Goal: Task Accomplishment & Management: Use online tool/utility

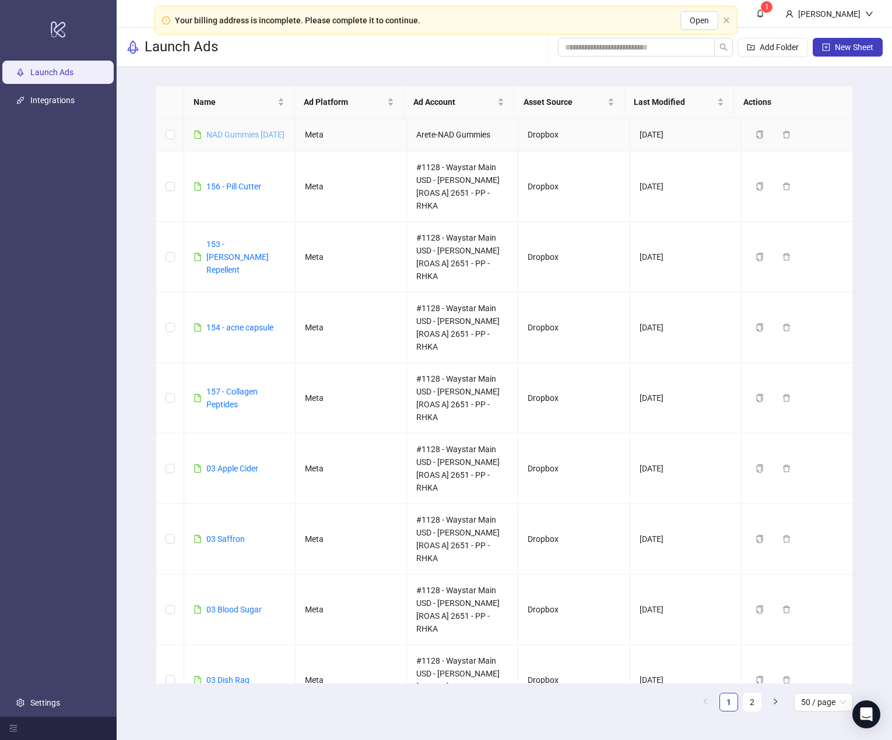
click at [237, 132] on link "NAD Gummies [DATE]" at bounding box center [245, 134] width 78 height 9
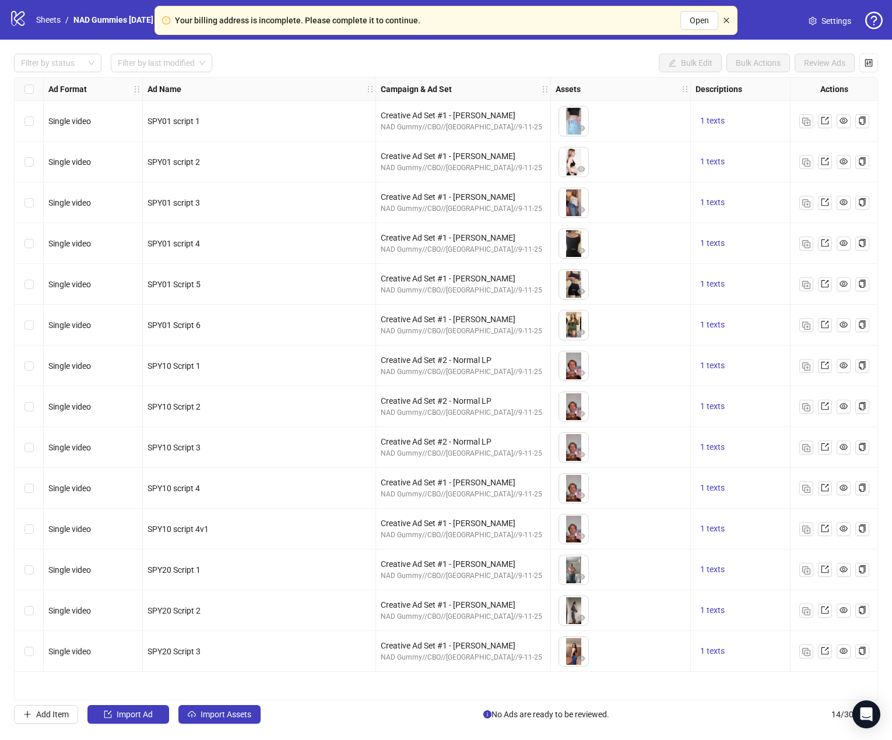
click at [727, 18] on icon "close" at bounding box center [726, 20] width 7 height 7
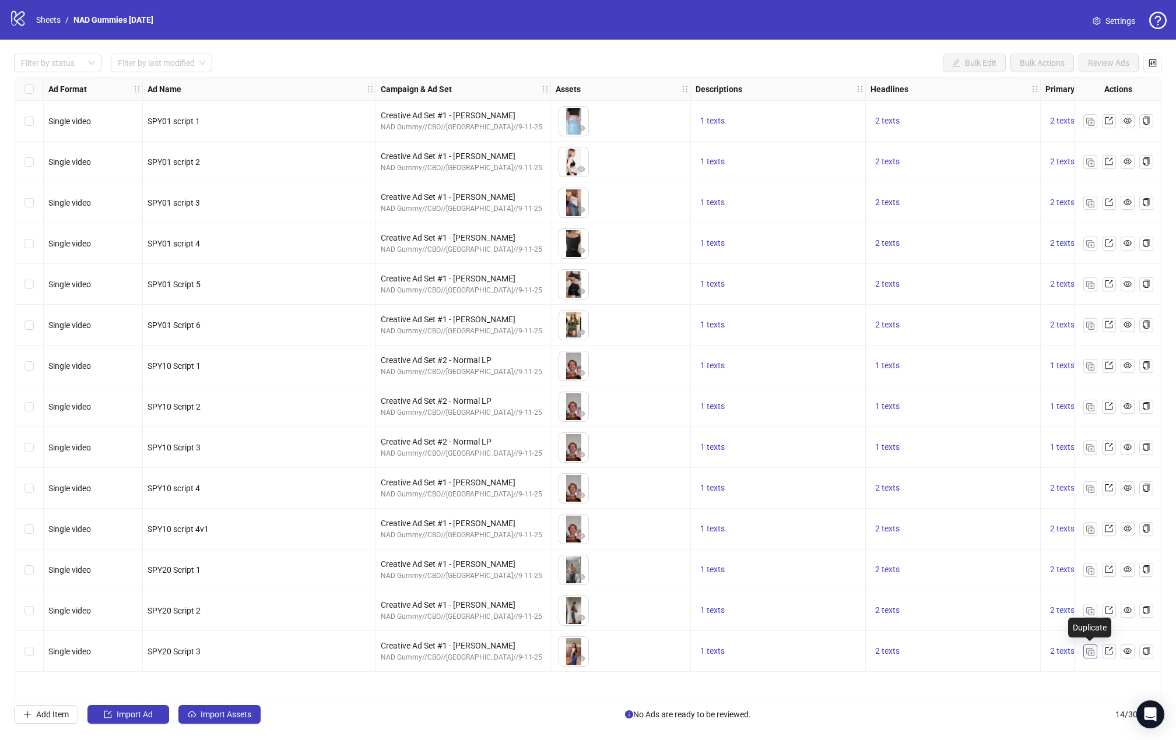
click at [882, 658] on button "button" at bounding box center [1090, 652] width 14 height 14
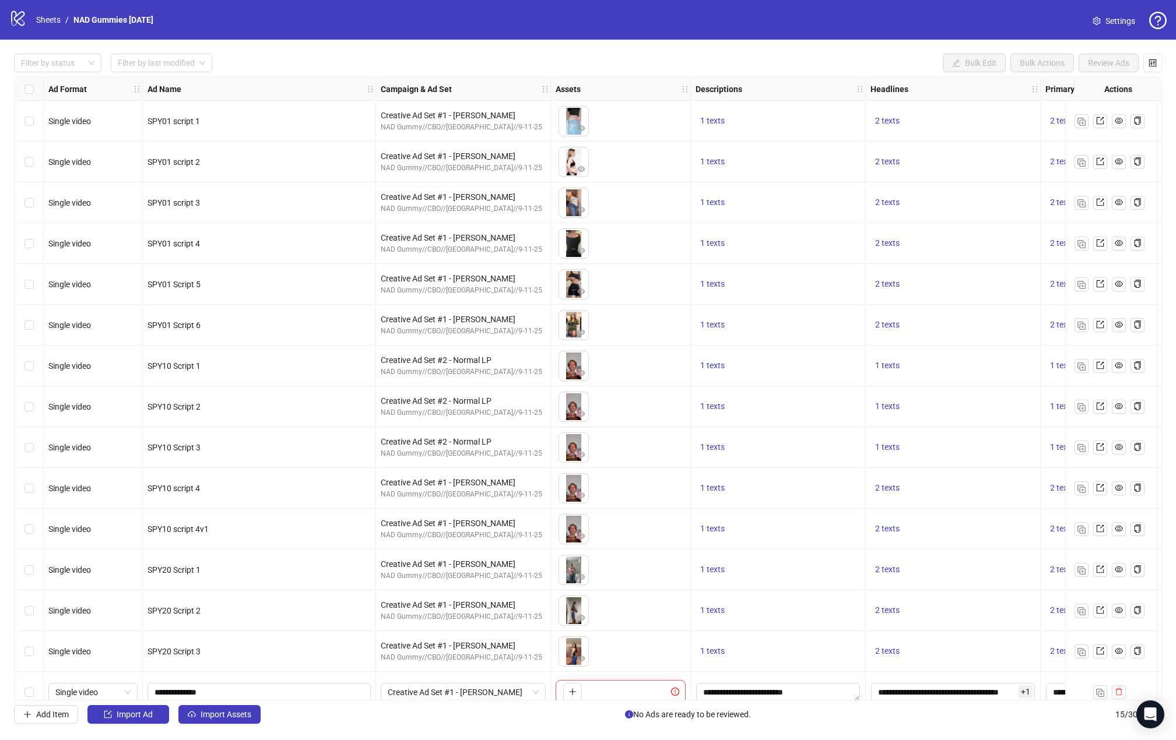
scroll to position [17, 0]
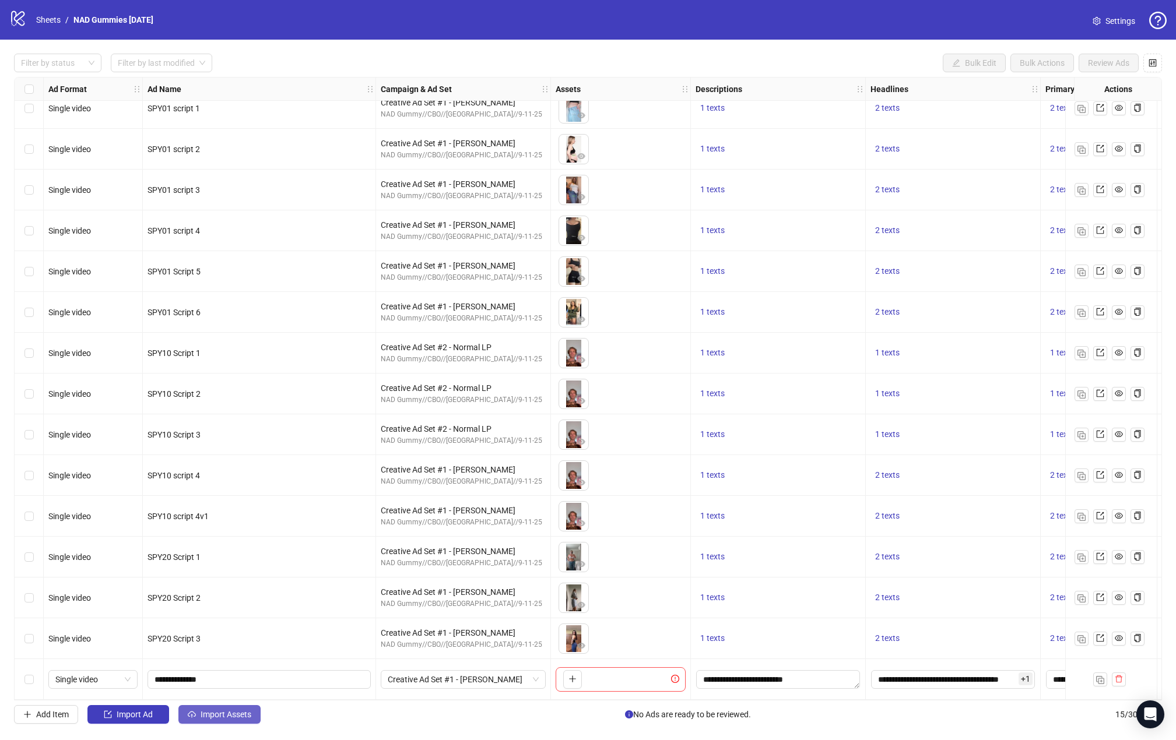
click at [228, 719] on span "Import Assets" at bounding box center [225, 714] width 51 height 9
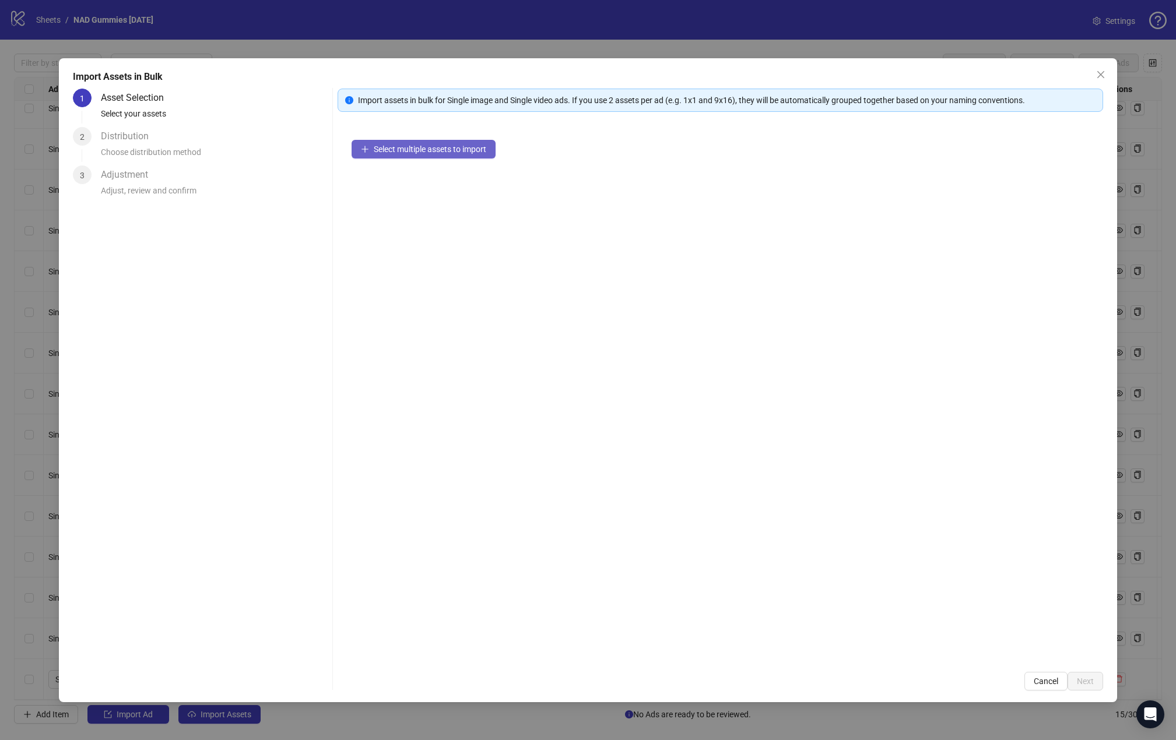
click at [484, 148] on span "Select multiple assets to import" at bounding box center [430, 149] width 112 height 9
click at [882, 681] on span "Next" at bounding box center [1084, 681] width 17 height 9
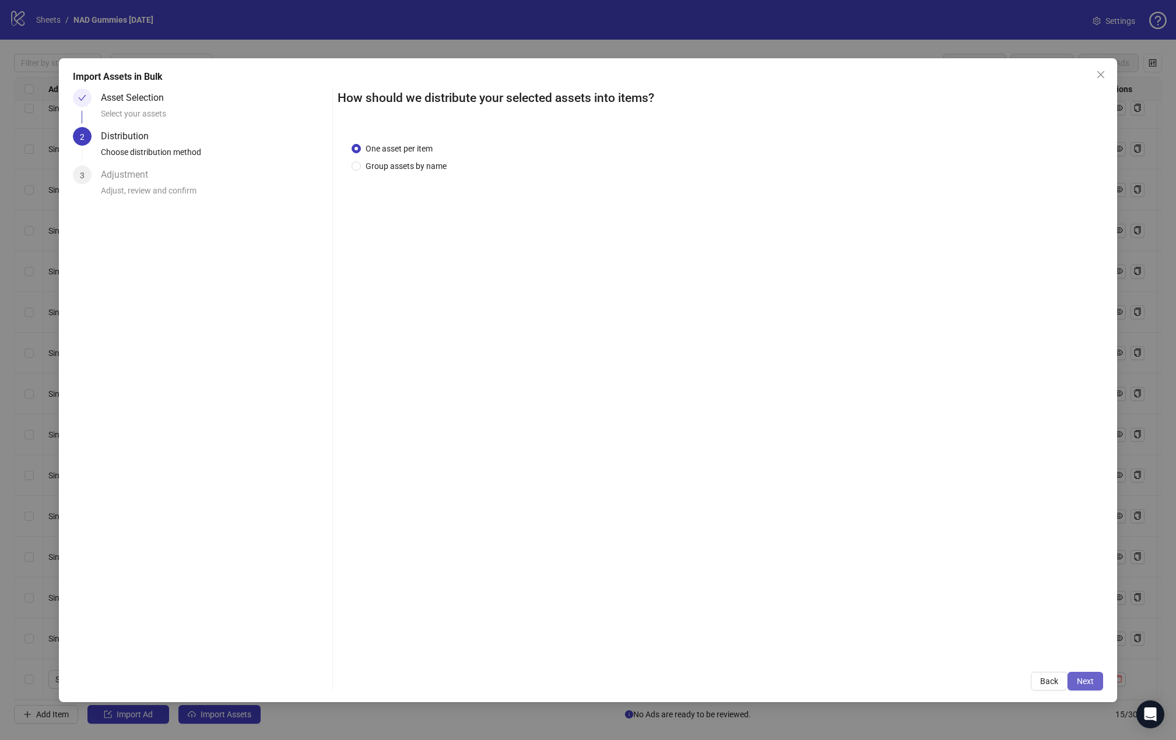
click at [882, 682] on button "Next" at bounding box center [1085, 681] width 36 height 19
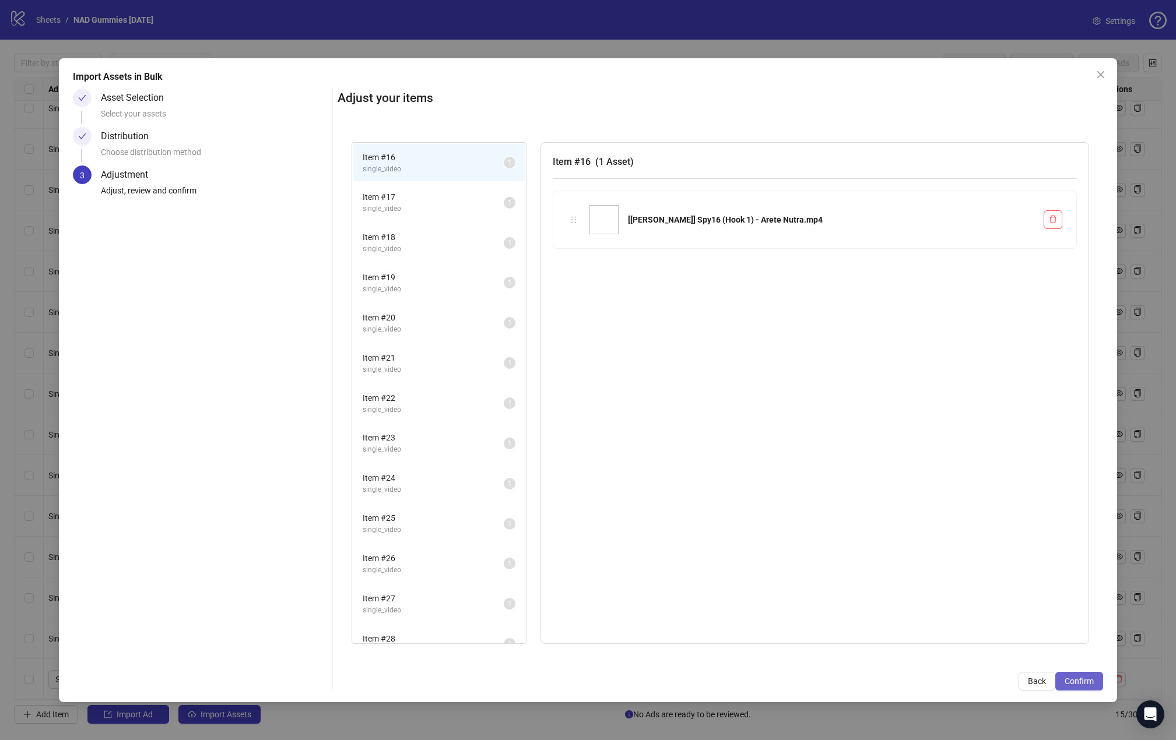
click at [882, 681] on span "Confirm" at bounding box center [1078, 681] width 29 height 9
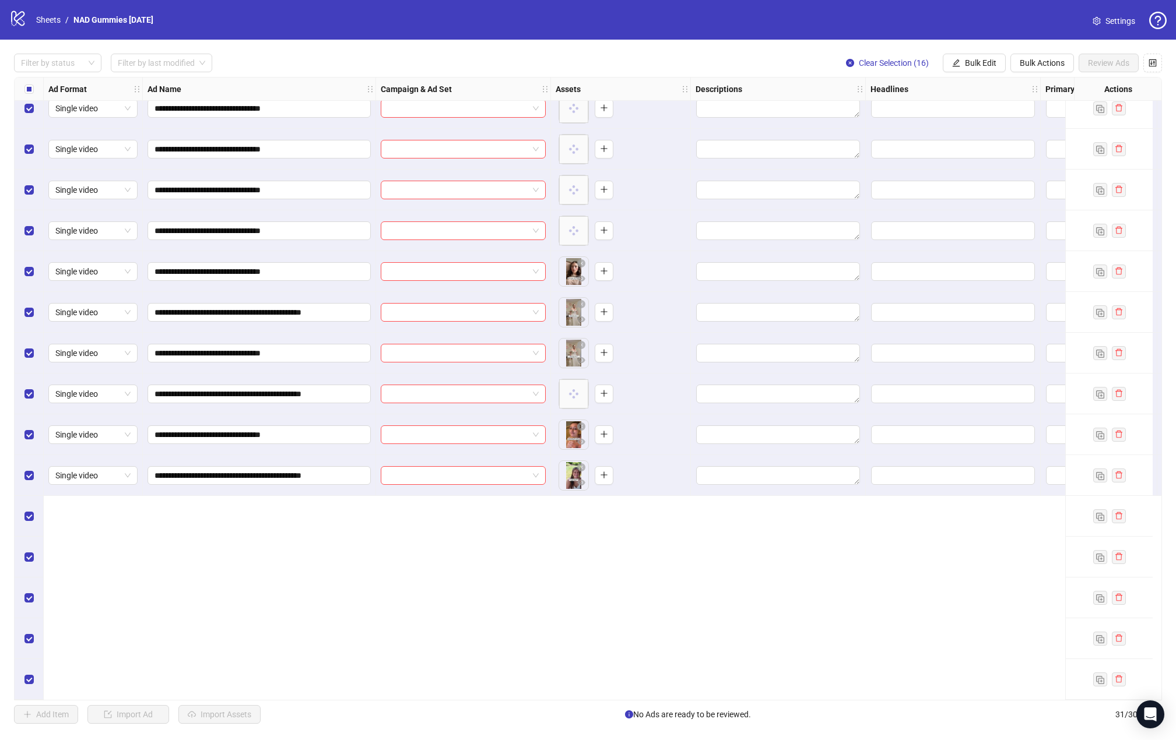
scroll to position [379, 0]
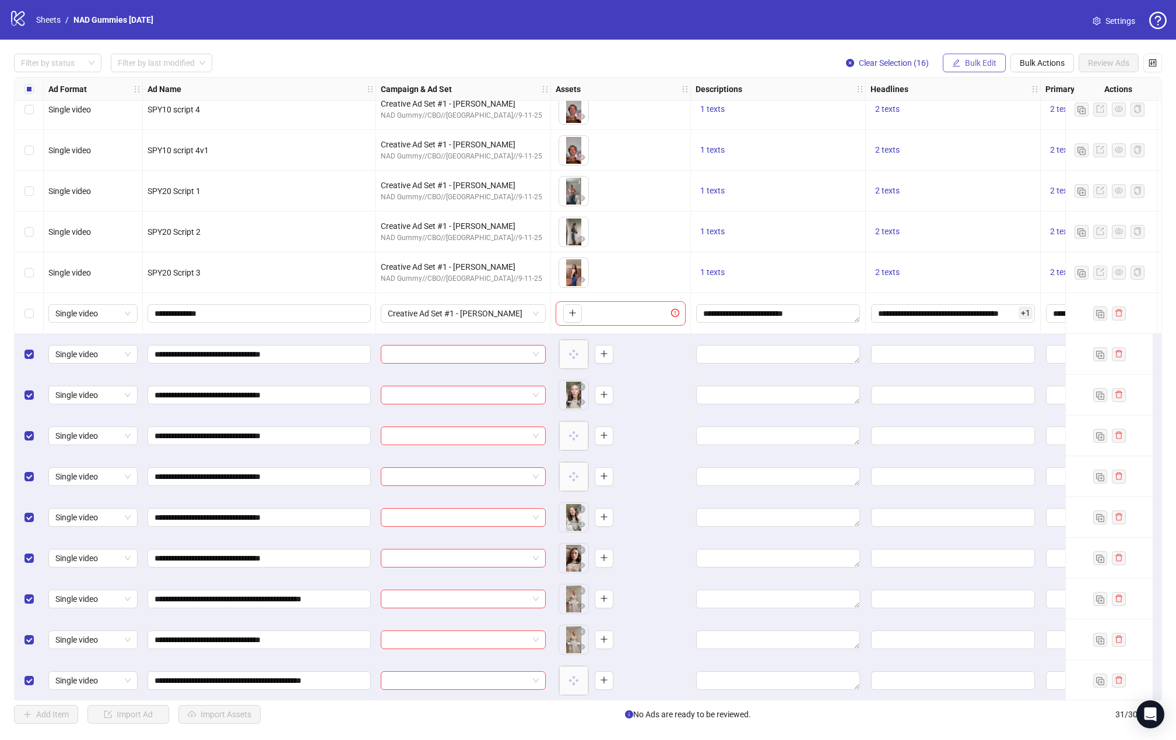
click at [882, 63] on span "Bulk Edit" at bounding box center [980, 62] width 31 height 9
click at [882, 122] on span "Campaign & Ad Set" at bounding box center [985, 124] width 69 height 13
click at [882, 109] on span at bounding box center [941, 113] width 219 height 17
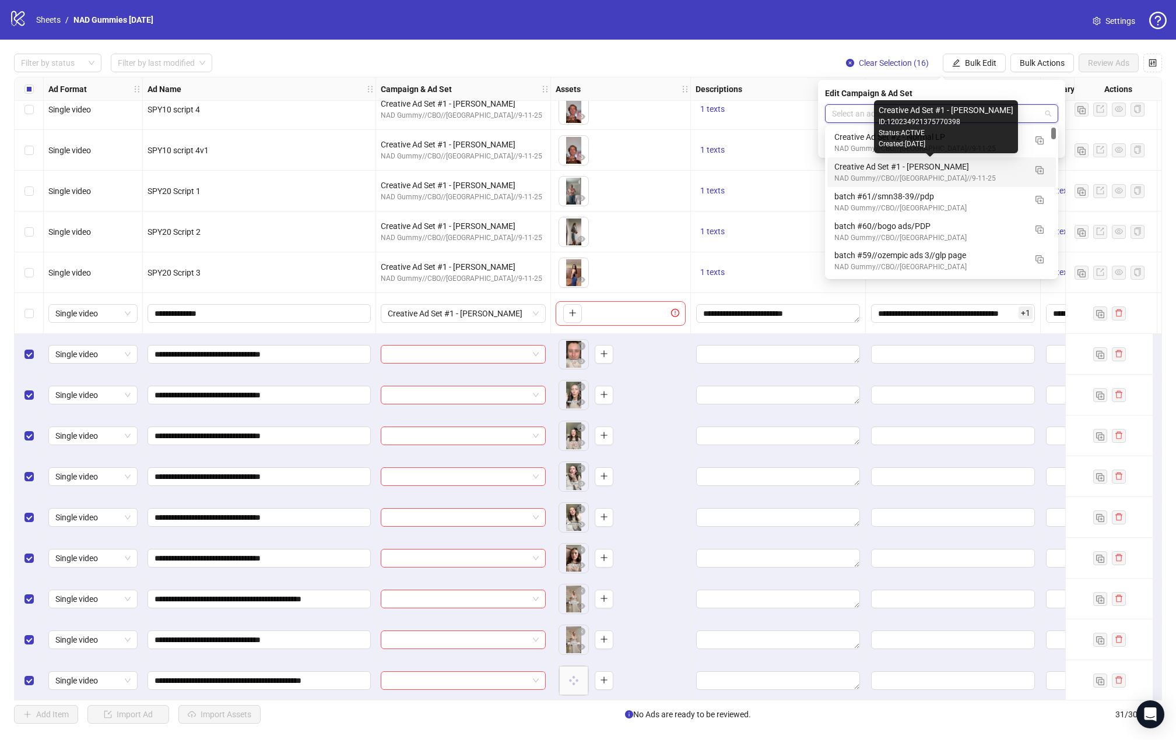
click at [882, 167] on div "Creative Ad Set #1 - [PERSON_NAME]" at bounding box center [929, 166] width 191 height 13
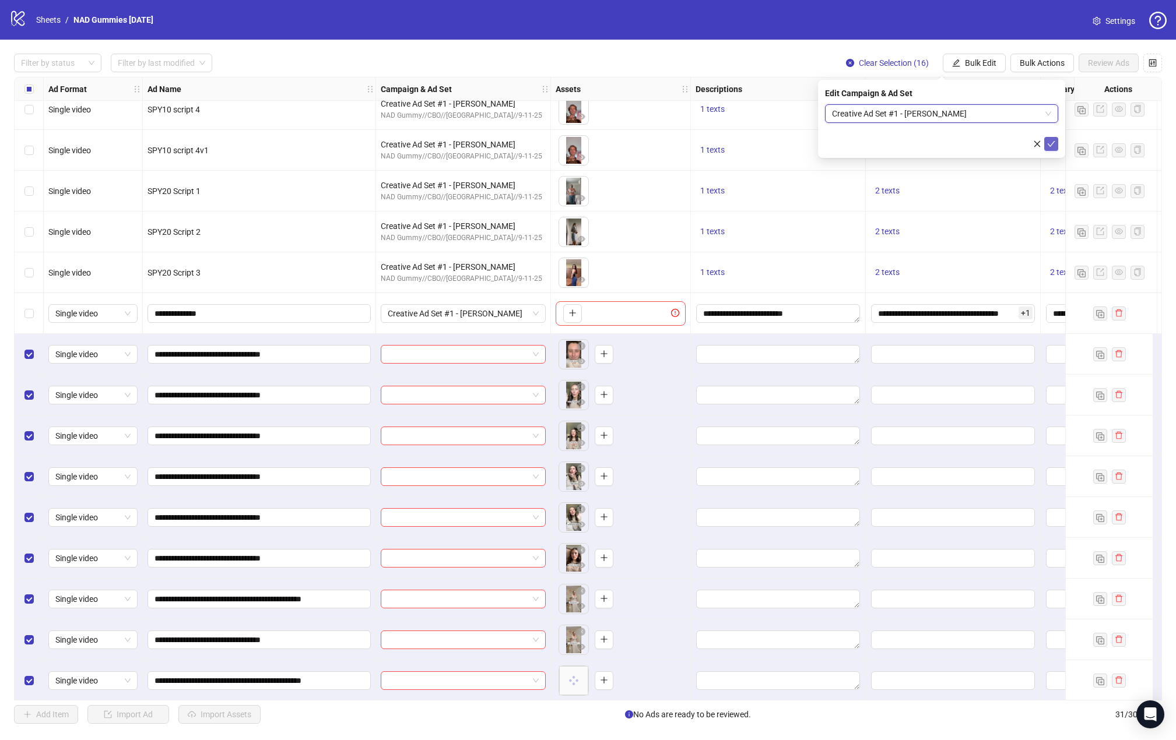
click at [882, 142] on icon "check" at bounding box center [1051, 144] width 8 height 8
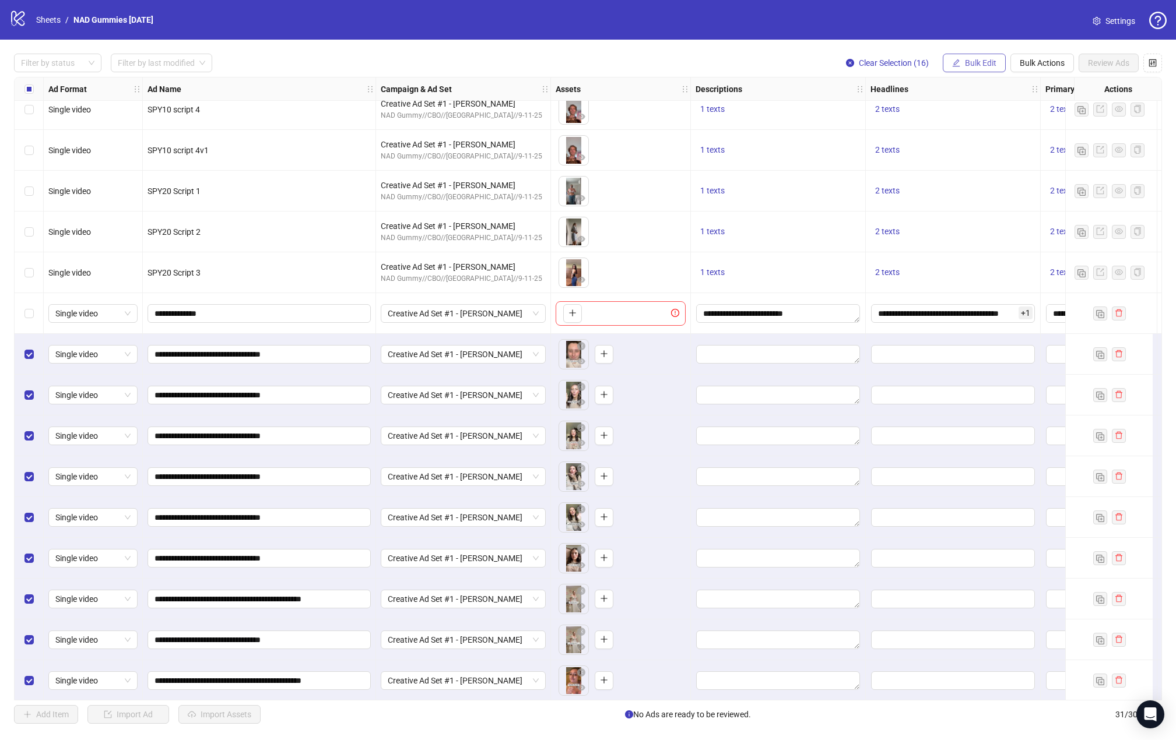
click at [882, 58] on button "Bulk Edit" at bounding box center [973, 63] width 63 height 19
click at [882, 138] on span "Descriptions" at bounding box center [985, 142] width 69 height 13
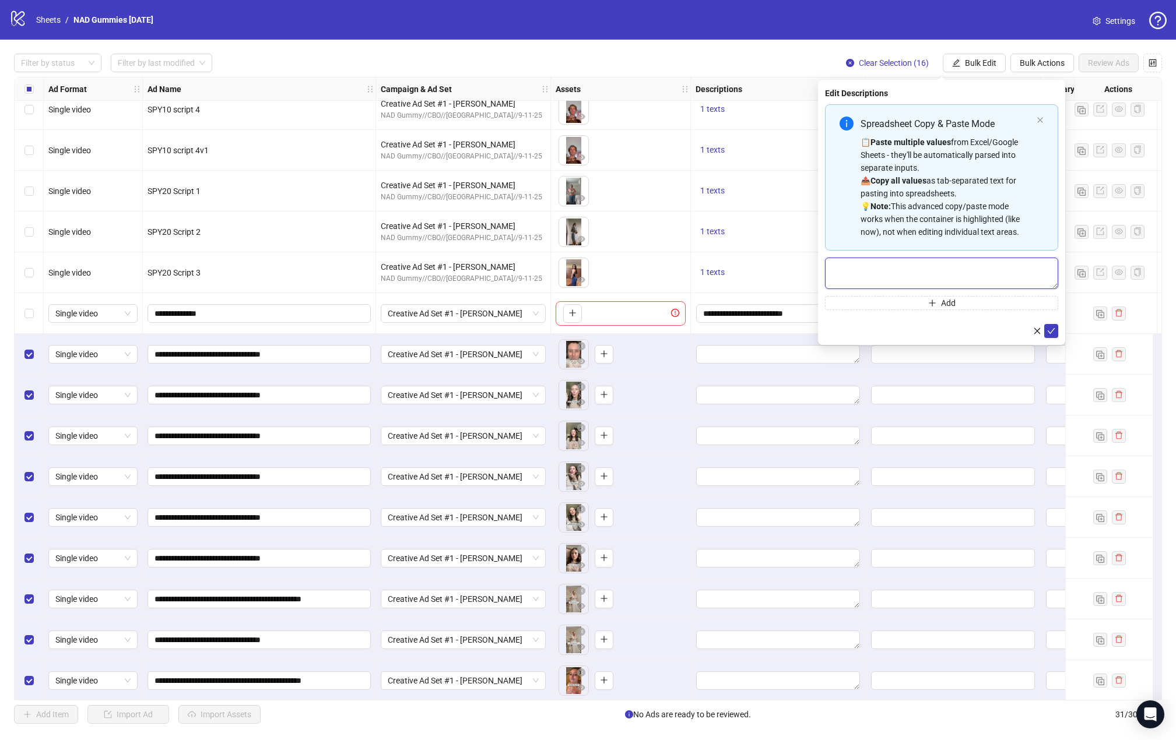
click at [882, 261] on textarea "Multi-text input container - paste or copy values" at bounding box center [941, 273] width 233 height 31
click at [882, 249] on div "Spreadsheet Copy & Paste Mode 📋 Paste multiple values from Excel/Google Sheets …" at bounding box center [941, 177] width 233 height 146
click at [882, 189] on div "📋 Paste multiple values from Excel/Google Sheets - they'll be automatically par…" at bounding box center [945, 187] width 171 height 103
click at [882, 61] on span "Bulk Actions" at bounding box center [1041, 62] width 45 height 9
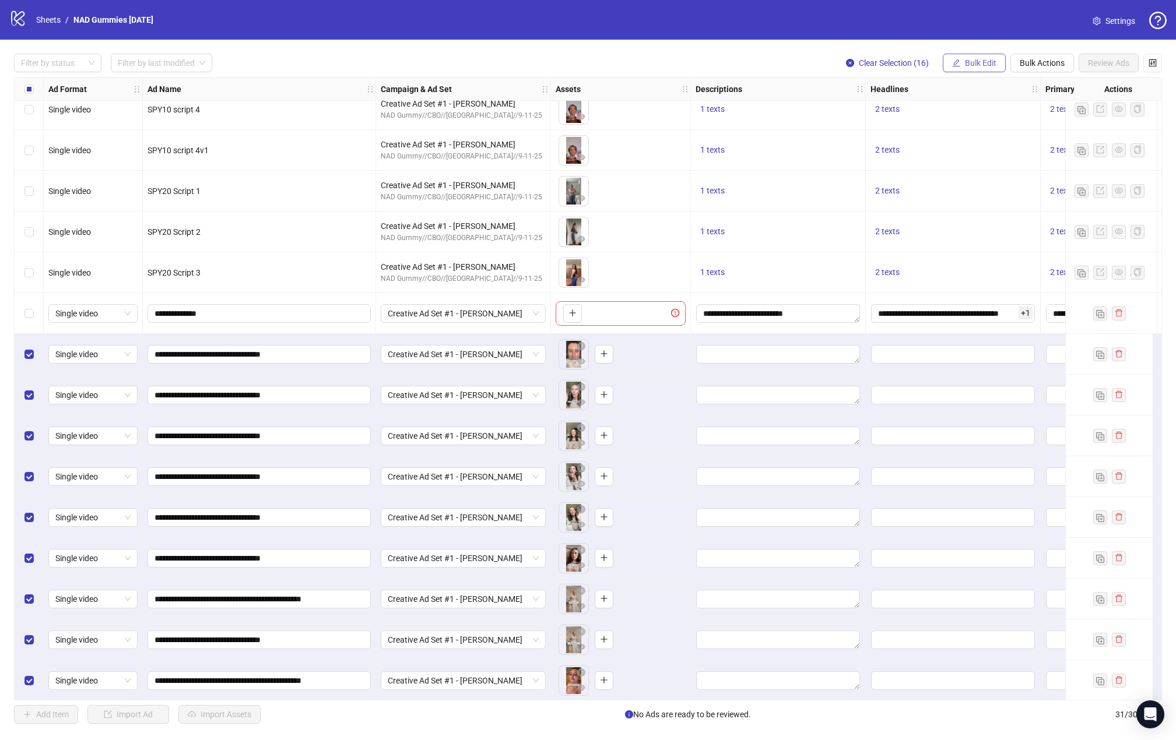
click at [882, 62] on span "Bulk Edit" at bounding box center [980, 62] width 31 height 9
click at [882, 161] on span "Headlines" at bounding box center [985, 161] width 69 height 13
click at [882, 36] on div "logo/logo-mobile Sheets / NAD Gummies [DATE] Settings" at bounding box center [588, 20] width 1176 height 40
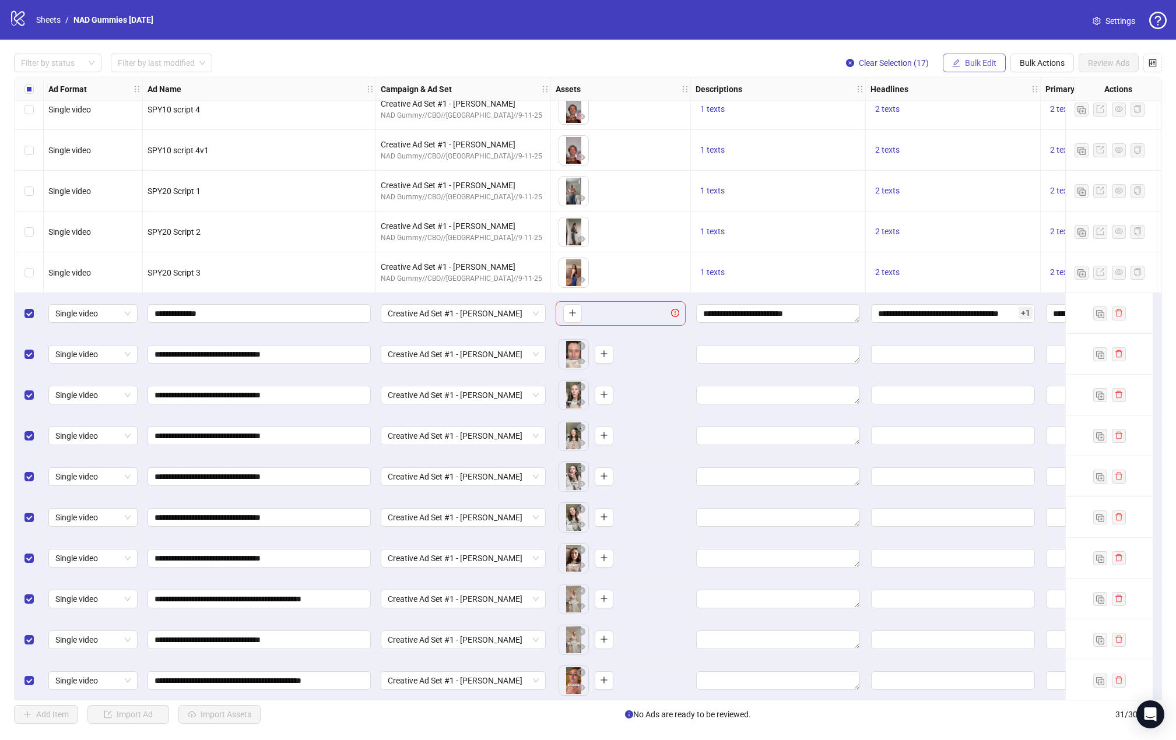
click at [882, 61] on button "Bulk Edit" at bounding box center [973, 63] width 63 height 19
click at [882, 146] on span "Descriptions" at bounding box center [985, 142] width 69 height 13
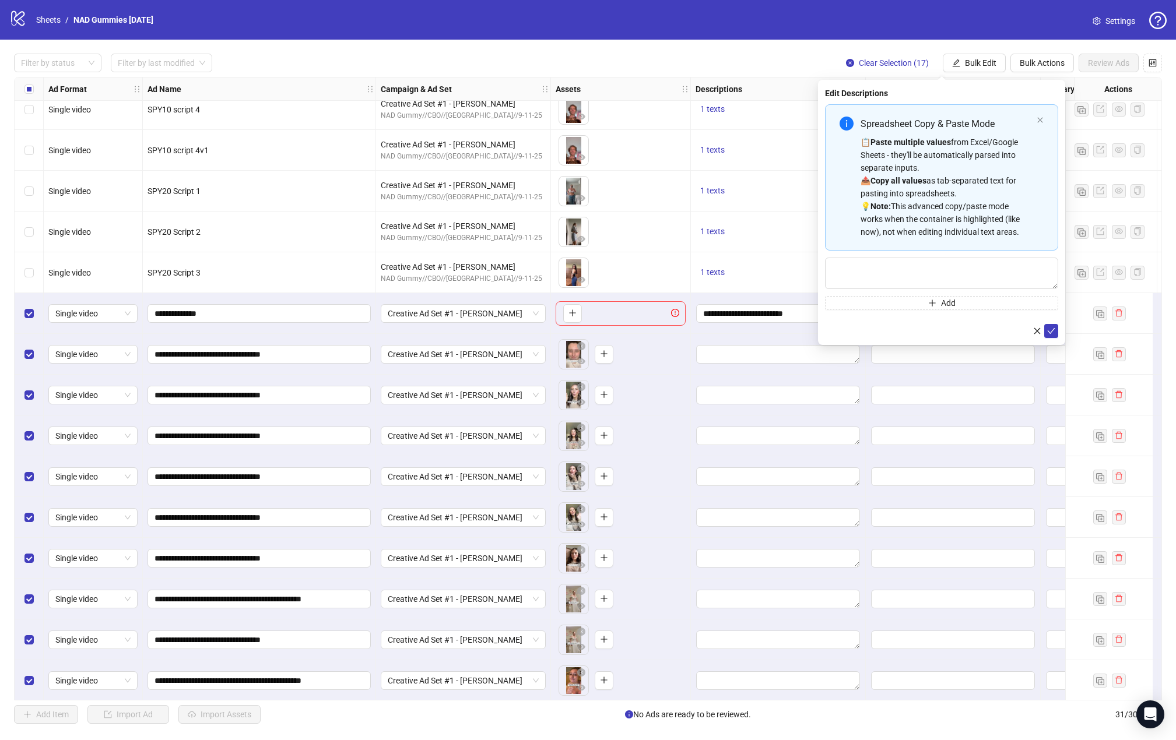
drag, startPoint x: 1037, startPoint y: 334, endPoint x: 1028, endPoint y: 340, distance: 11.5
click at [882, 334] on icon "close" at bounding box center [1037, 331] width 8 height 8
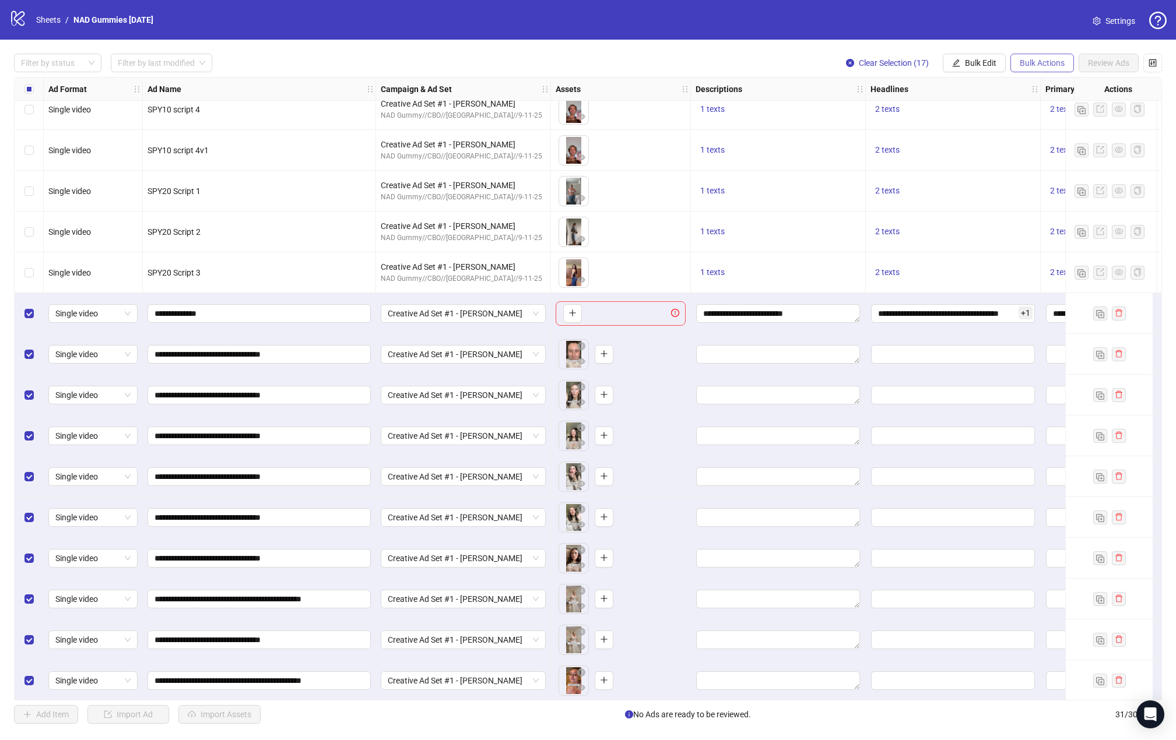
click at [882, 62] on span "Bulk Actions" at bounding box center [1041, 62] width 45 height 9
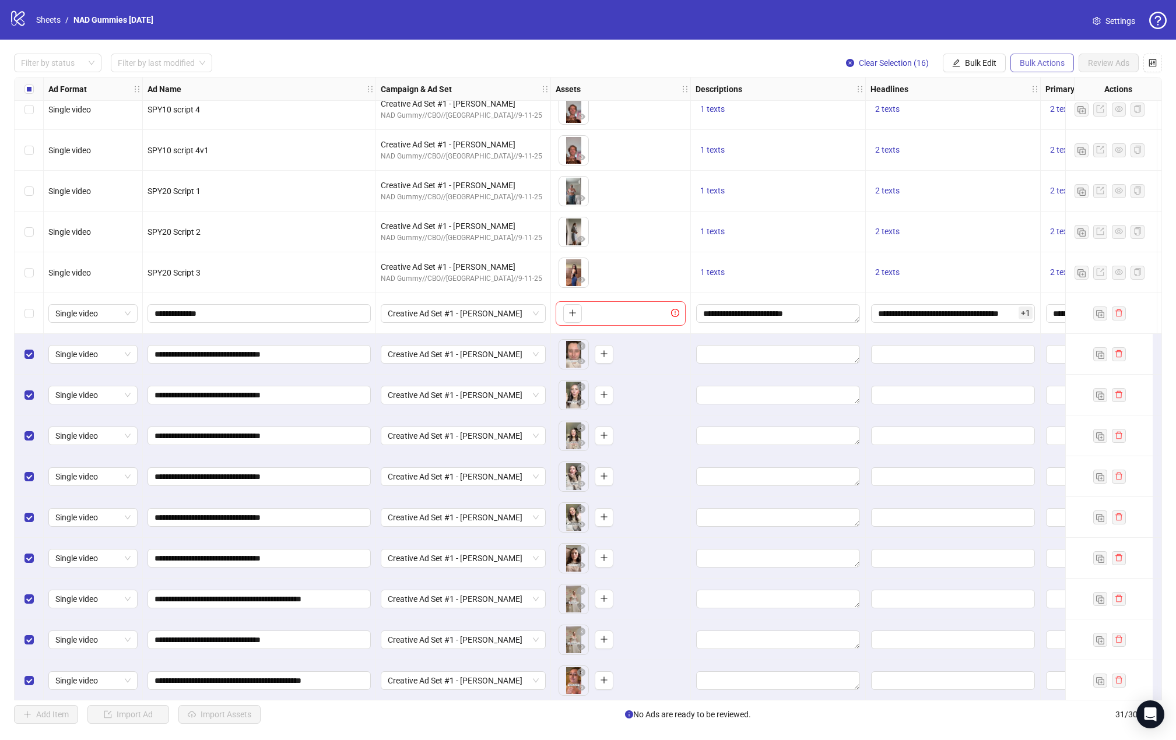
click at [882, 65] on span "Bulk Actions" at bounding box center [1041, 62] width 45 height 9
click at [882, 86] on span "Delete" at bounding box center [1058, 86] width 80 height 13
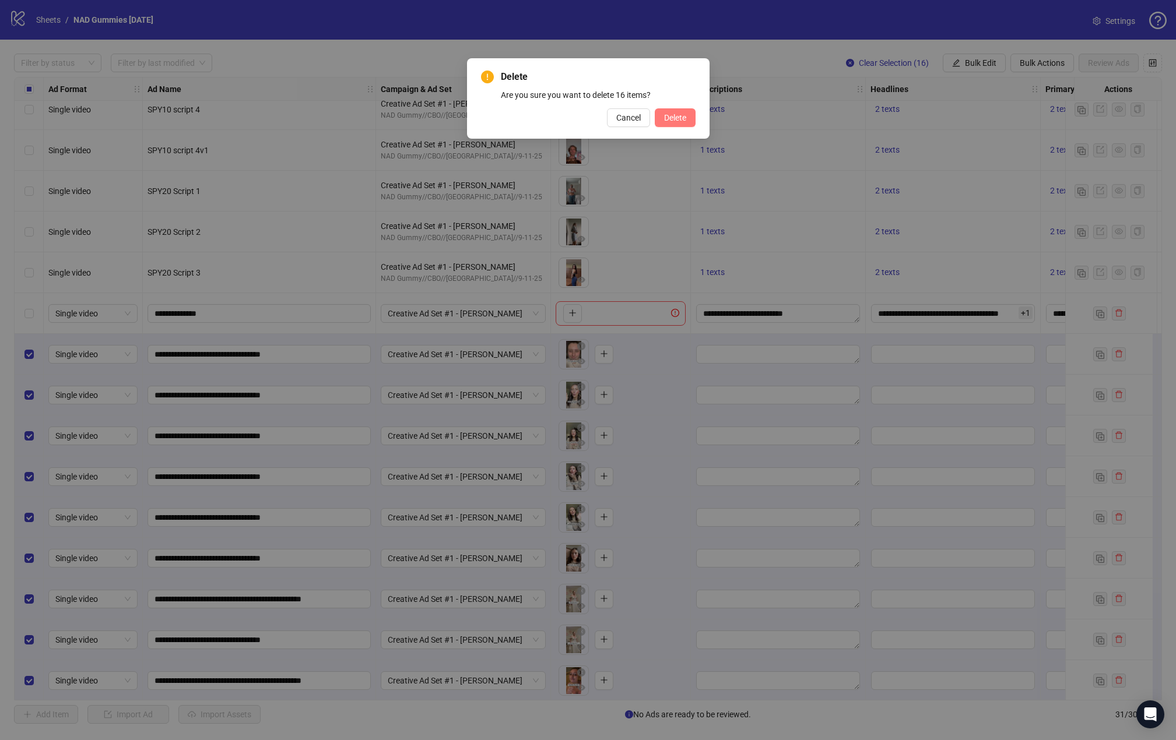
click at [685, 118] on span "Delete" at bounding box center [675, 117] width 22 height 9
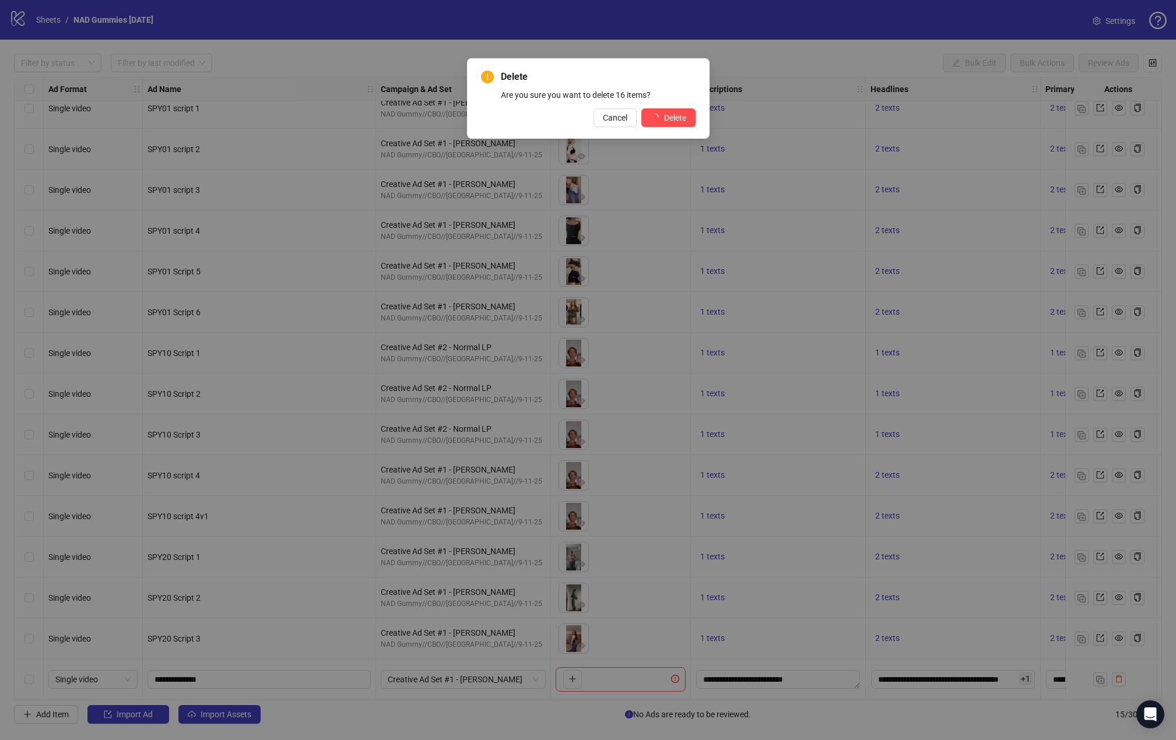
scroll to position [17, 0]
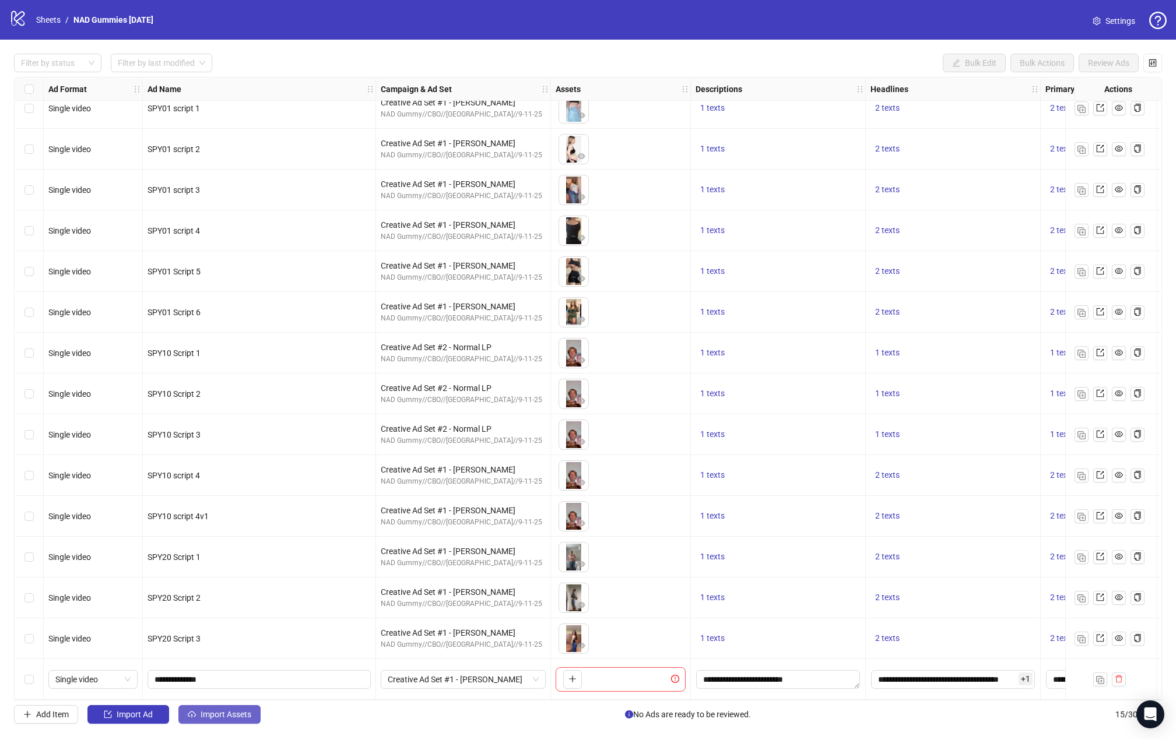
click at [199, 717] on button "Import Assets" at bounding box center [219, 714] width 82 height 19
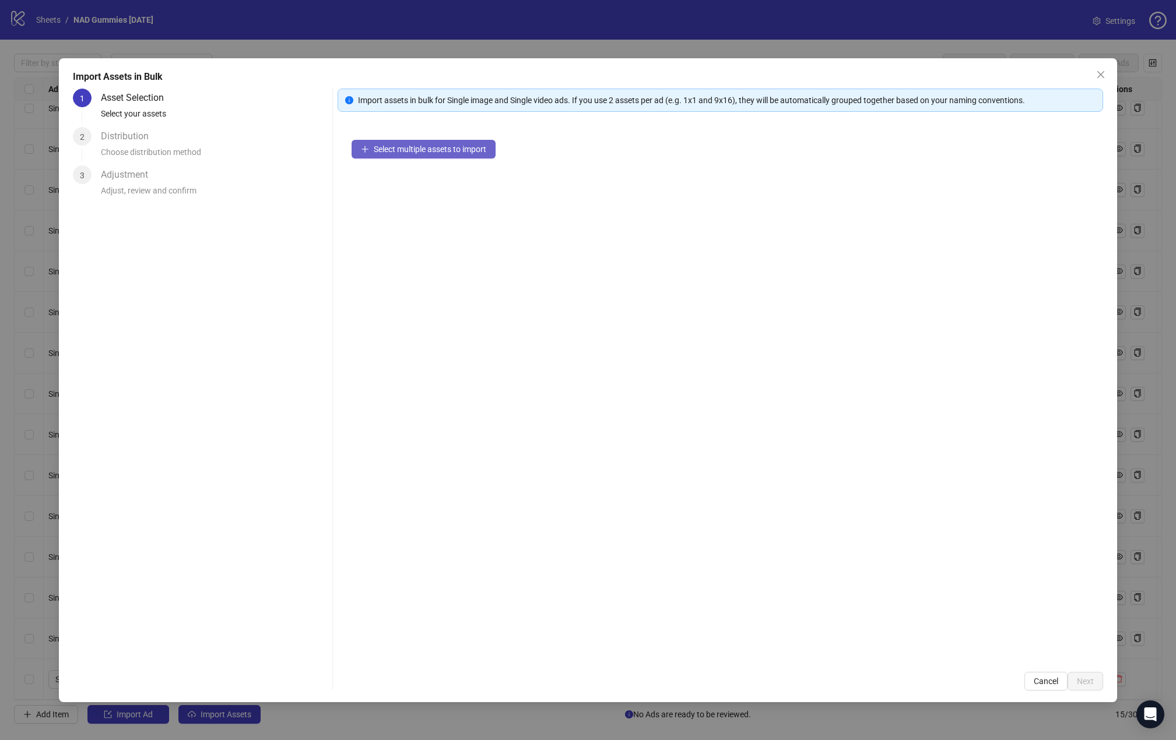
click at [444, 146] on span "Select multiple assets to import" at bounding box center [430, 149] width 112 height 9
click at [882, 678] on span "Next" at bounding box center [1084, 681] width 17 height 9
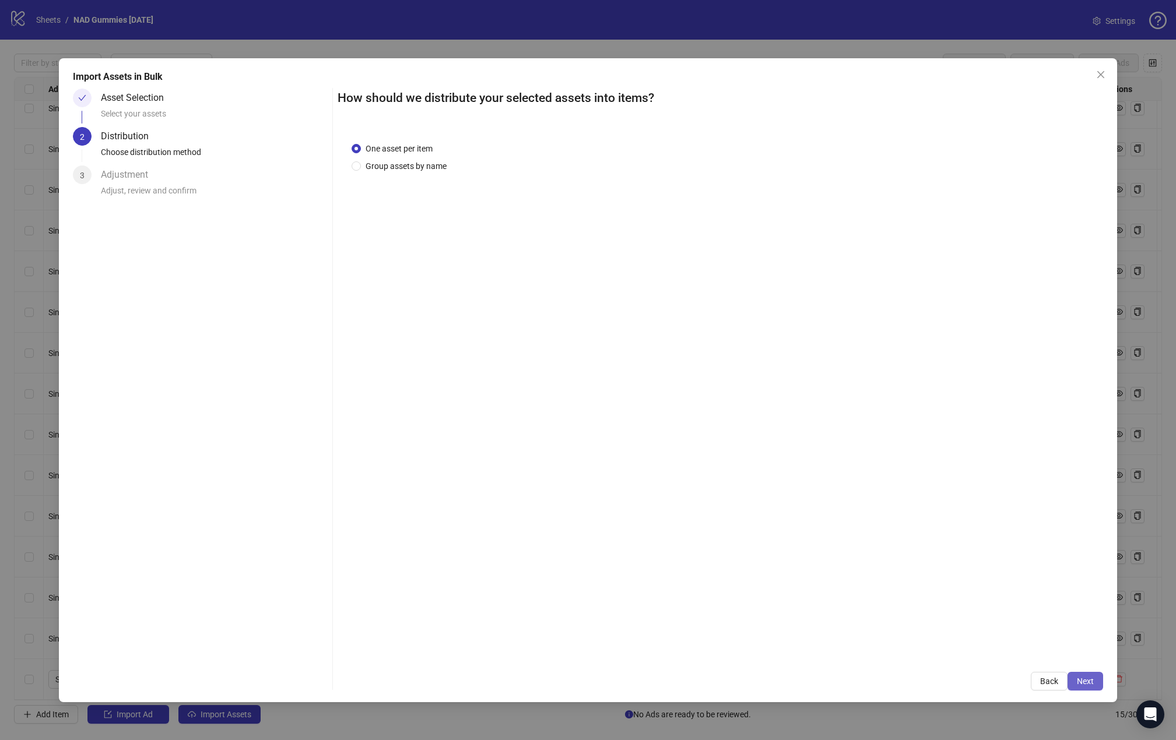
click at [882, 687] on button "Next" at bounding box center [1085, 681] width 36 height 19
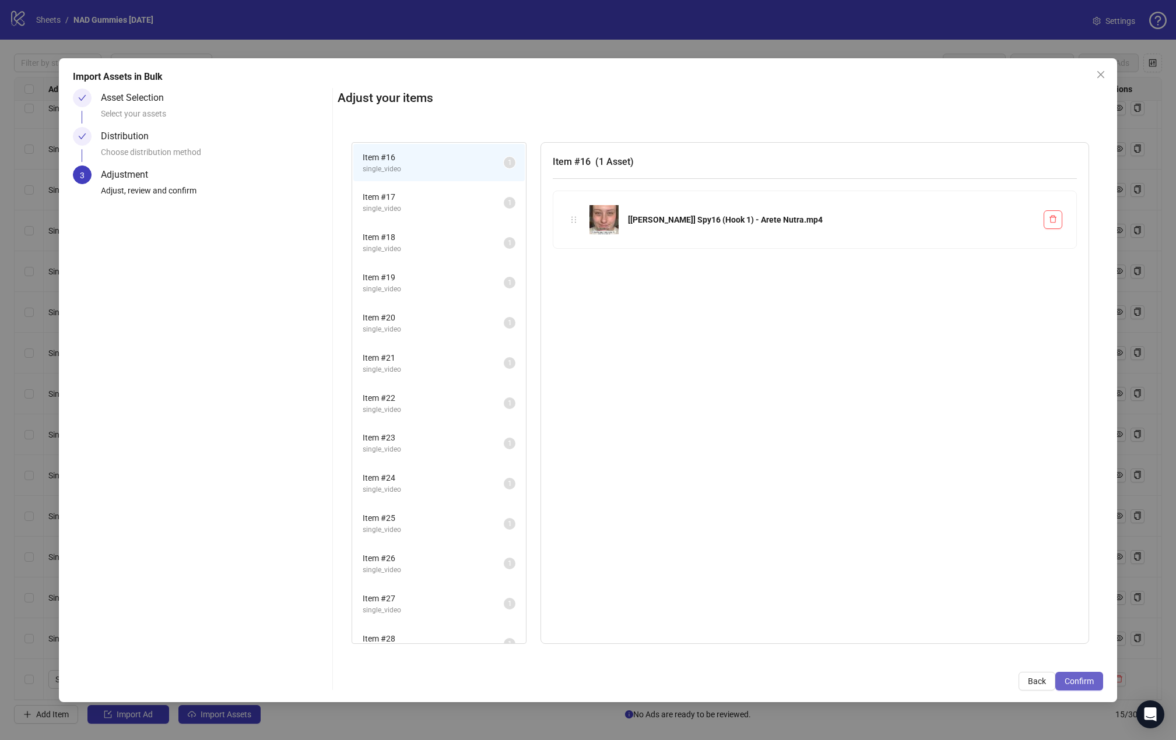
click at [882, 687] on button "Confirm" at bounding box center [1079, 681] width 48 height 19
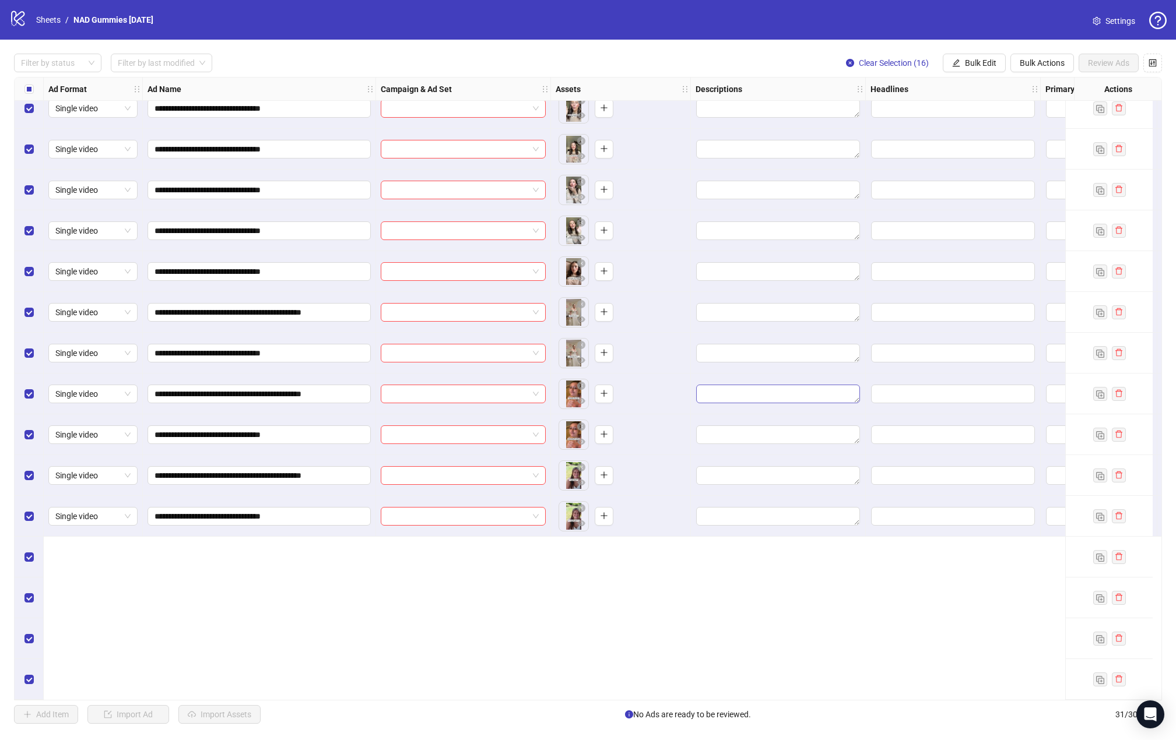
scroll to position [379, 0]
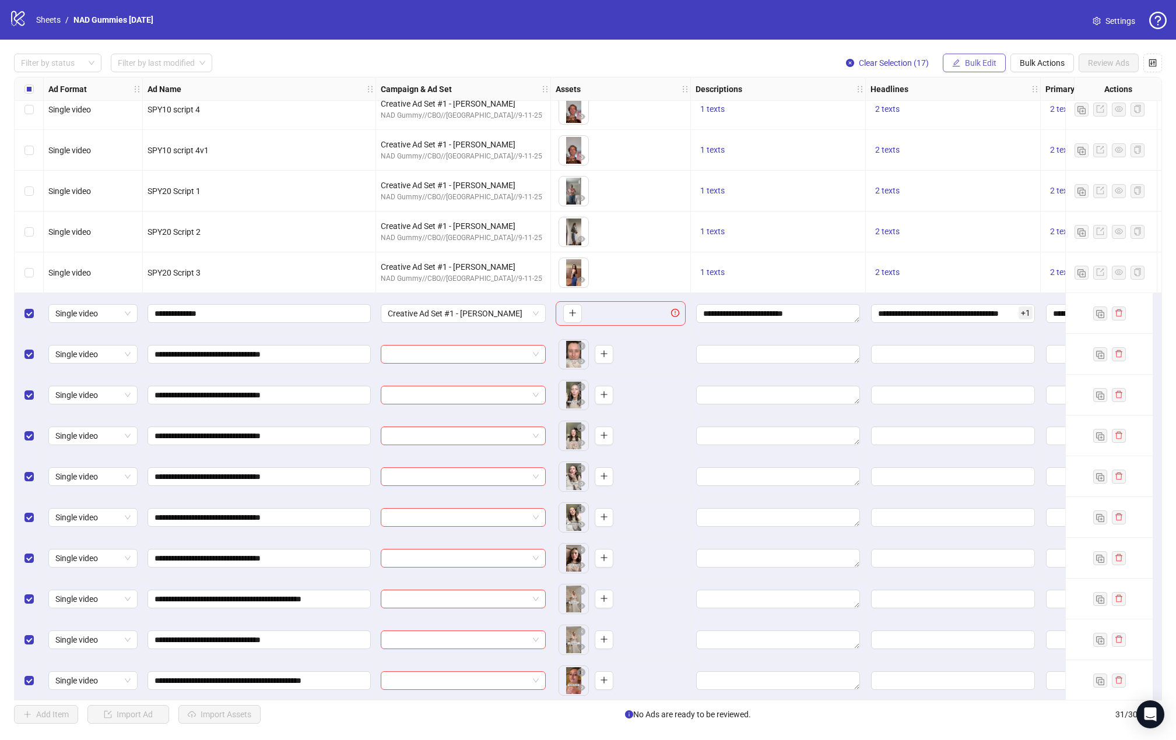
click at [882, 62] on span "Bulk Edit" at bounding box center [980, 62] width 31 height 9
click at [882, 120] on span "Campaign & Ad Set" at bounding box center [985, 124] width 69 height 13
click at [882, 143] on icon "check" at bounding box center [1051, 144] width 8 height 8
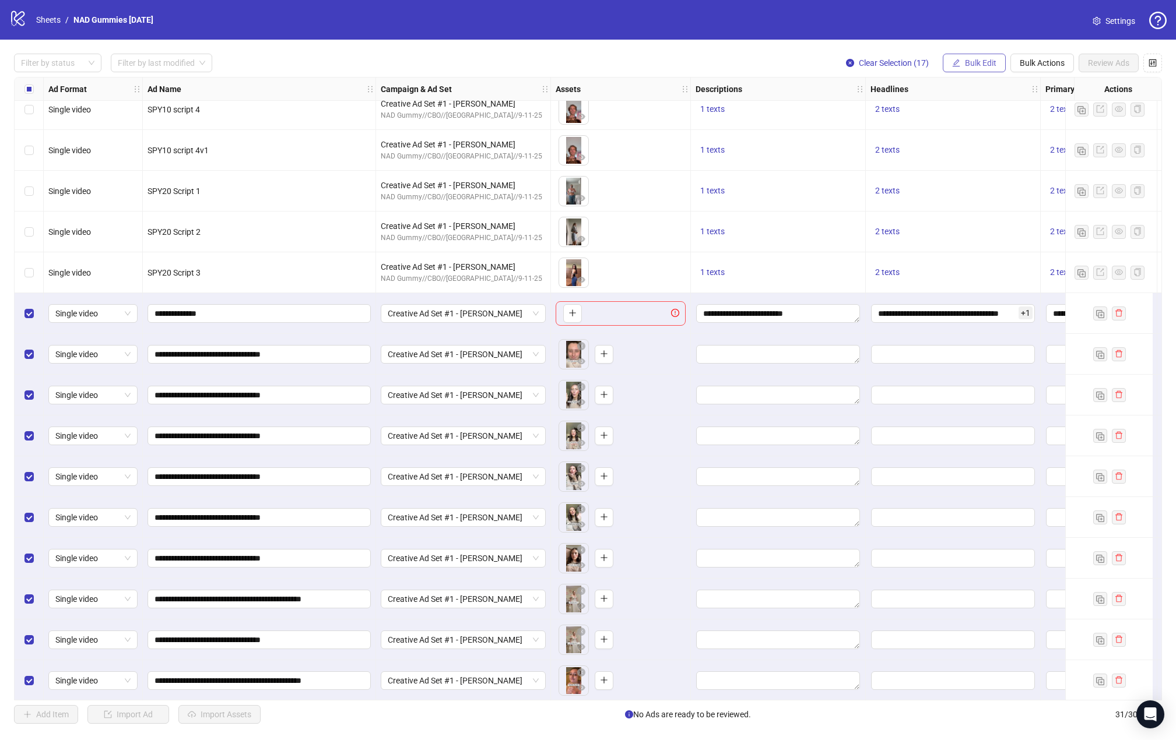
click at [882, 57] on button "Bulk Edit" at bounding box center [973, 63] width 63 height 19
click at [882, 144] on span "Descriptions" at bounding box center [985, 142] width 69 height 13
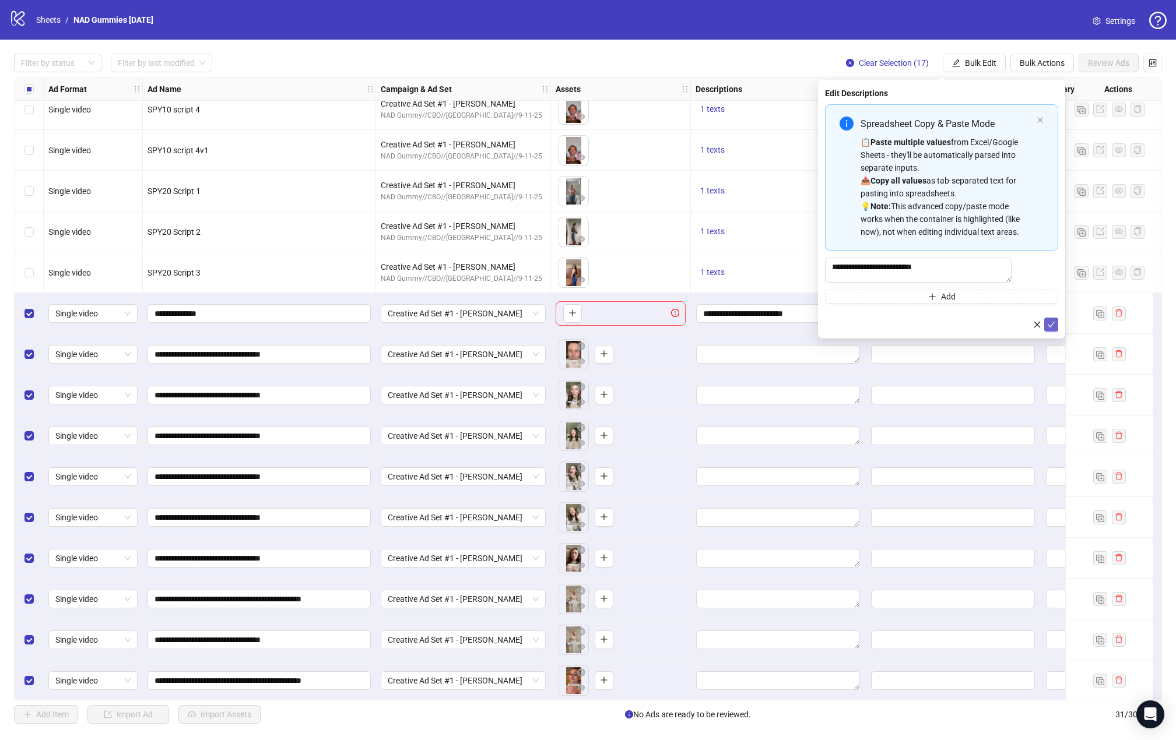
click at [882, 329] on span "submit" at bounding box center [1051, 324] width 8 height 9
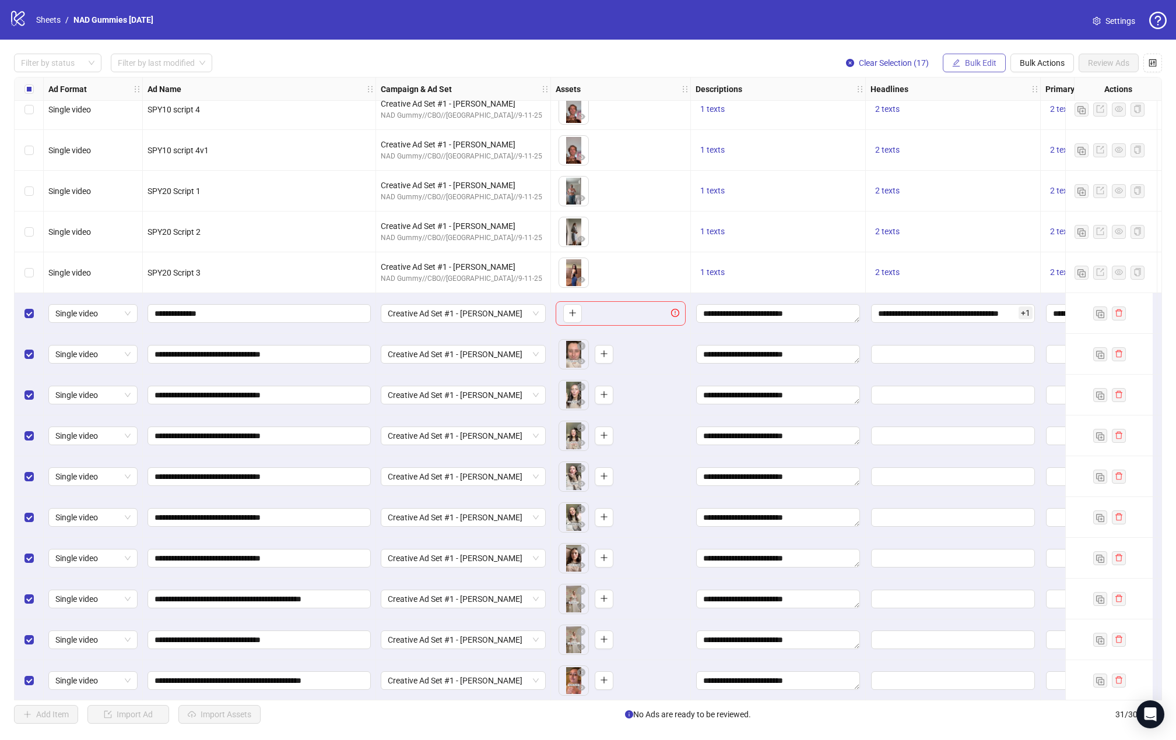
click at [882, 61] on span "Bulk Edit" at bounding box center [980, 62] width 31 height 9
click at [882, 181] on span "Primary Texts" at bounding box center [985, 180] width 69 height 13
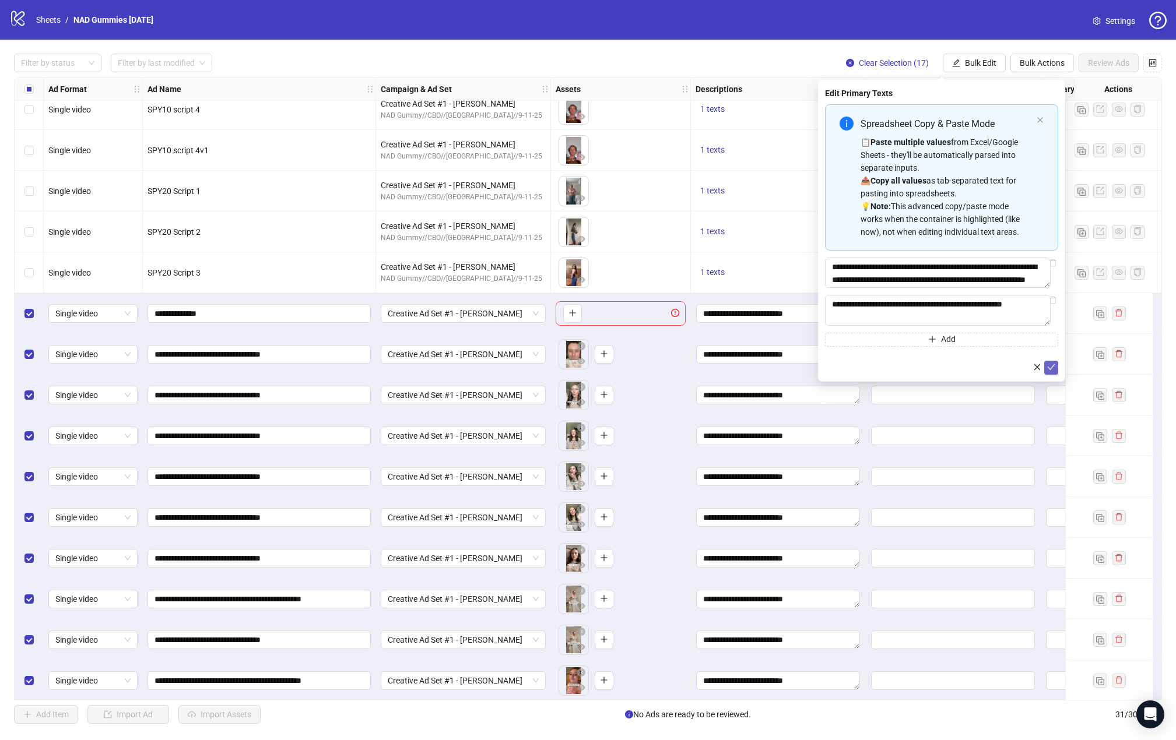
click at [882, 372] on span "submit" at bounding box center [1051, 367] width 8 height 9
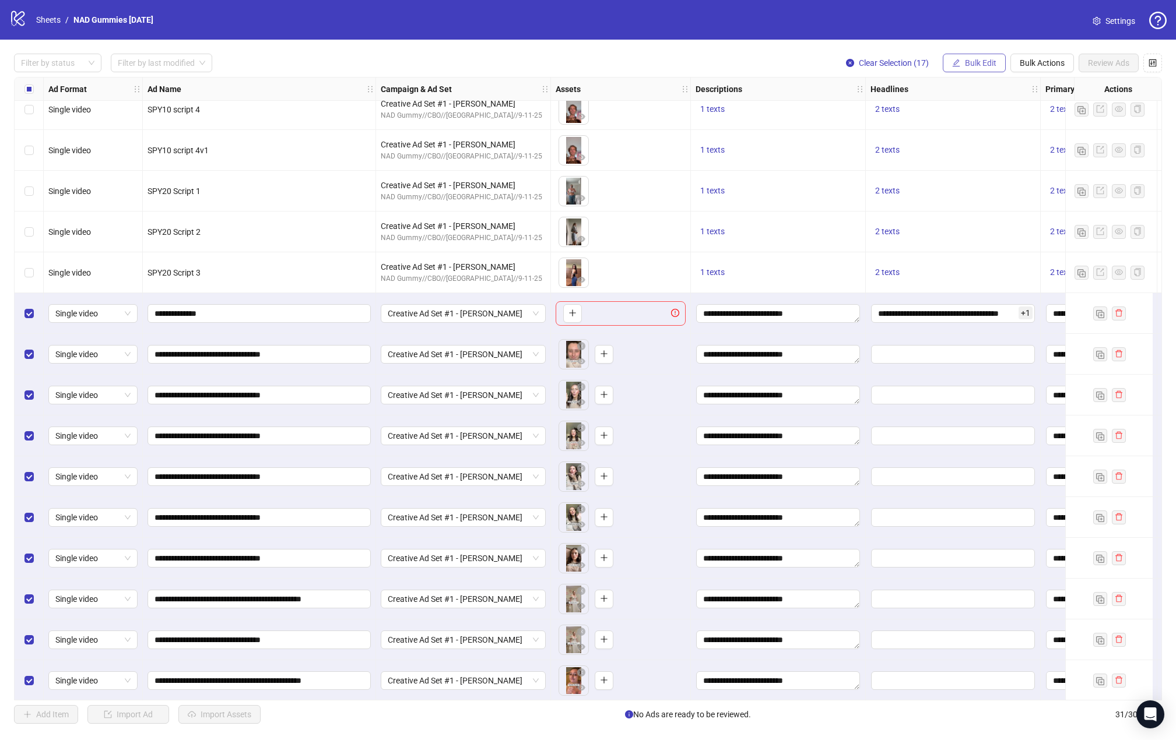
click at [882, 66] on span "Bulk Edit" at bounding box center [980, 62] width 31 height 9
click at [882, 160] on span "Headlines" at bounding box center [985, 161] width 69 height 13
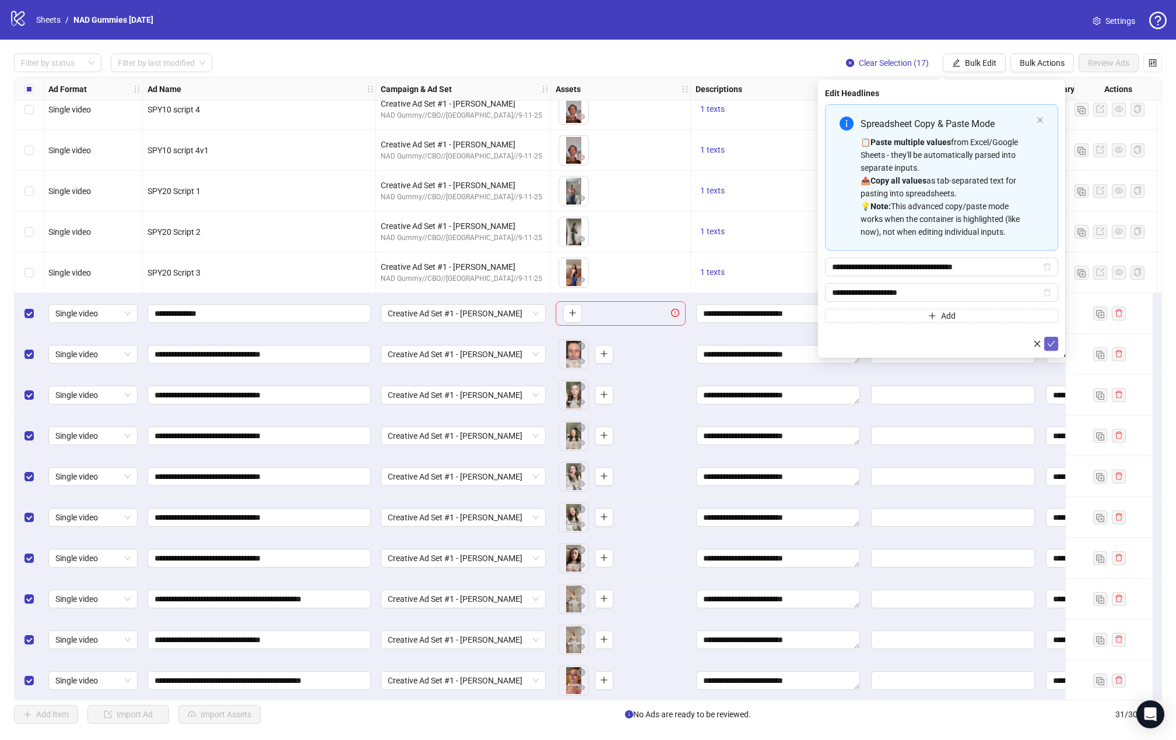
click at [882, 344] on icon "check" at bounding box center [1051, 344] width 8 height 8
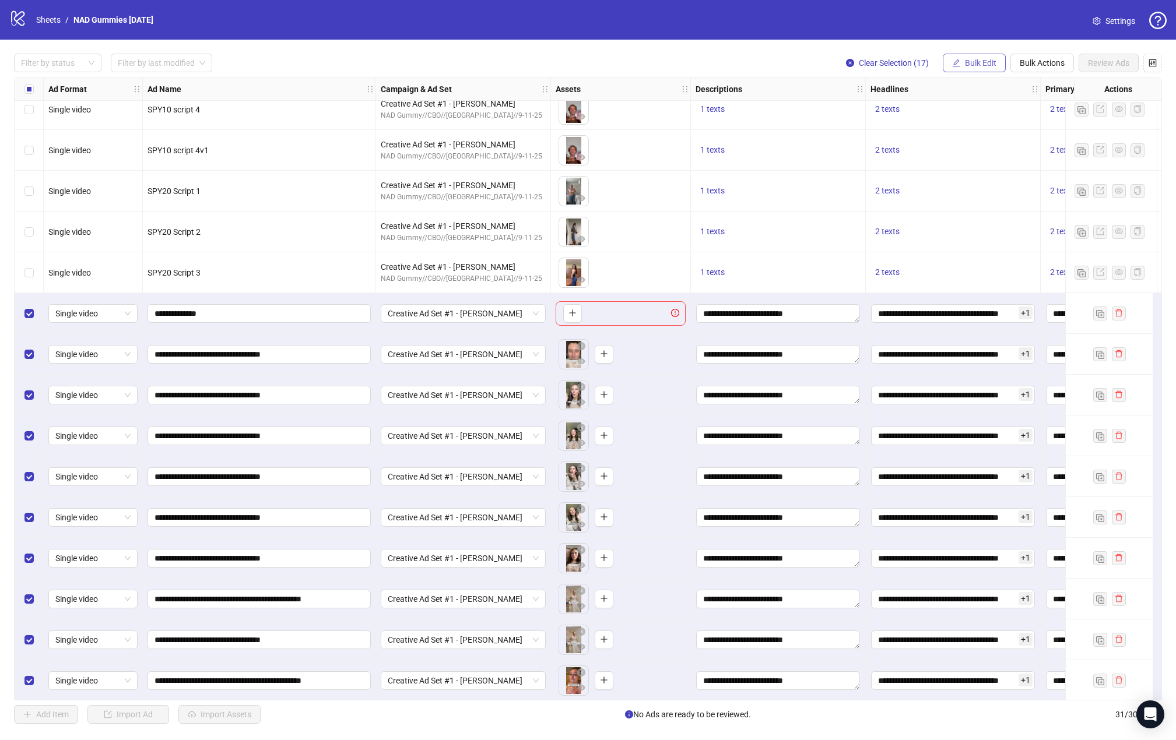
click at [882, 61] on span "Bulk Edit" at bounding box center [980, 62] width 31 height 9
click at [882, 163] on span "Headlines" at bounding box center [985, 161] width 69 height 13
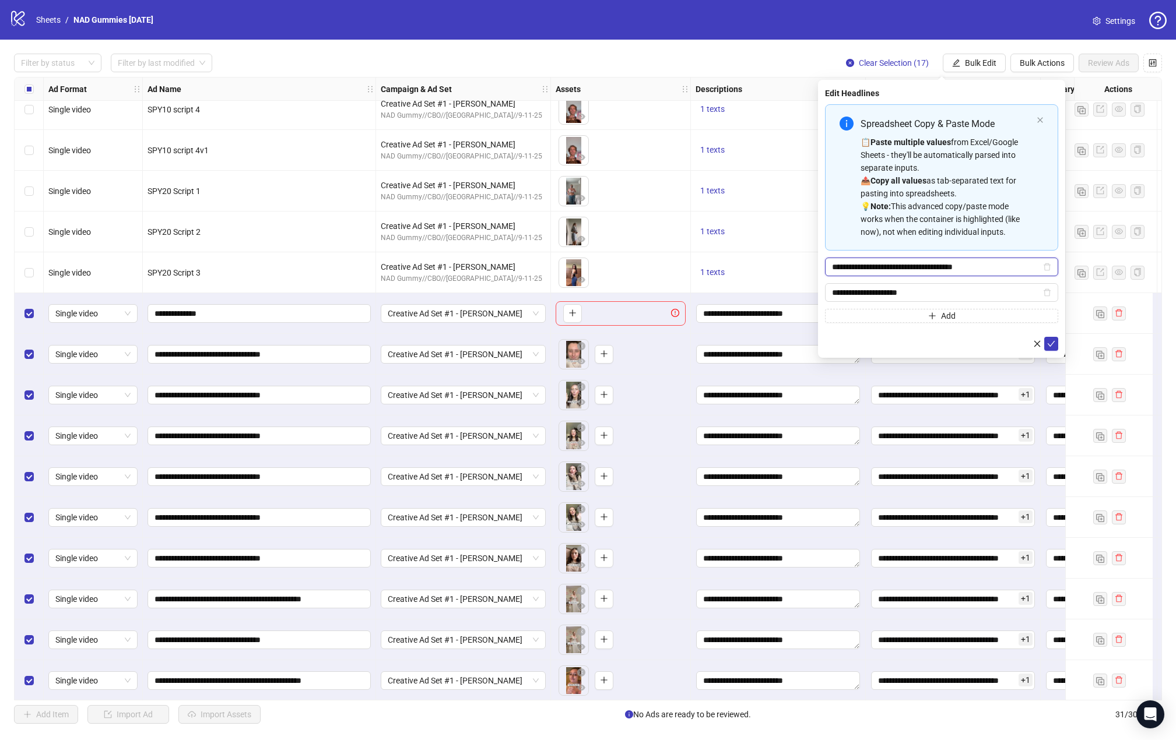
click at [882, 267] on input "**********" at bounding box center [936, 267] width 209 height 13
type input "**********"
click at [882, 340] on icon "check" at bounding box center [1051, 344] width 8 height 8
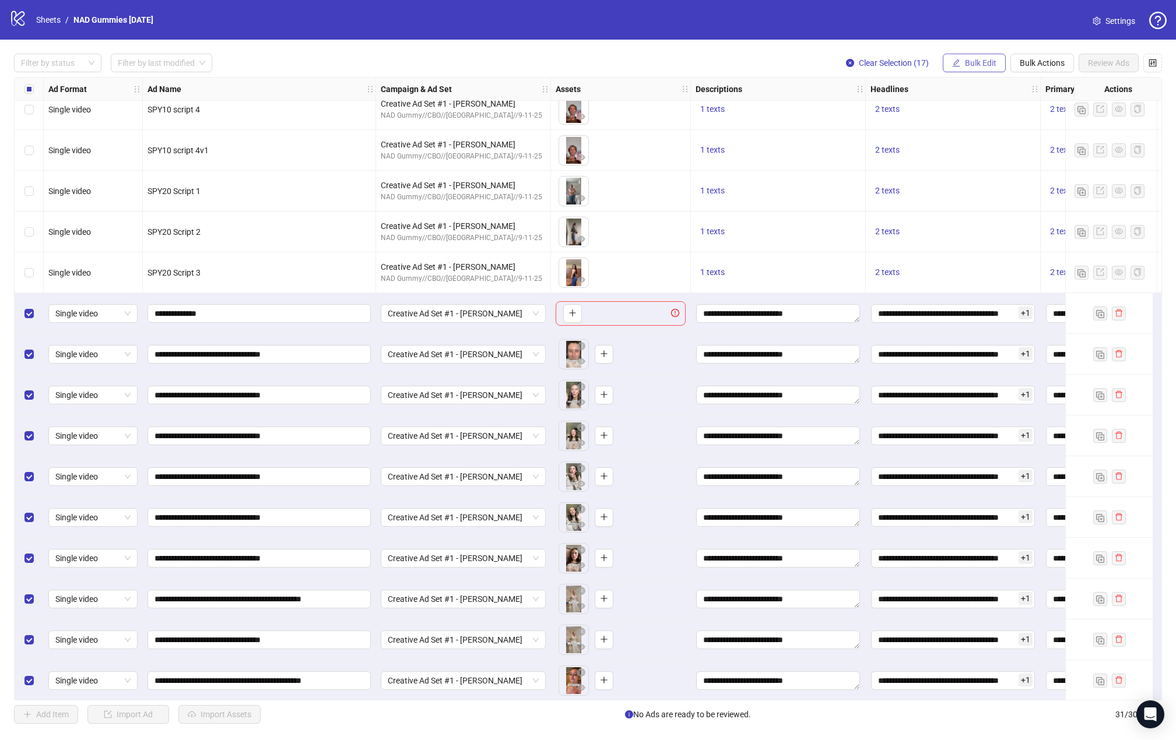
click at [882, 64] on span "Bulk Edit" at bounding box center [980, 62] width 31 height 9
click at [882, 178] on span "Primary Texts" at bounding box center [985, 180] width 69 height 13
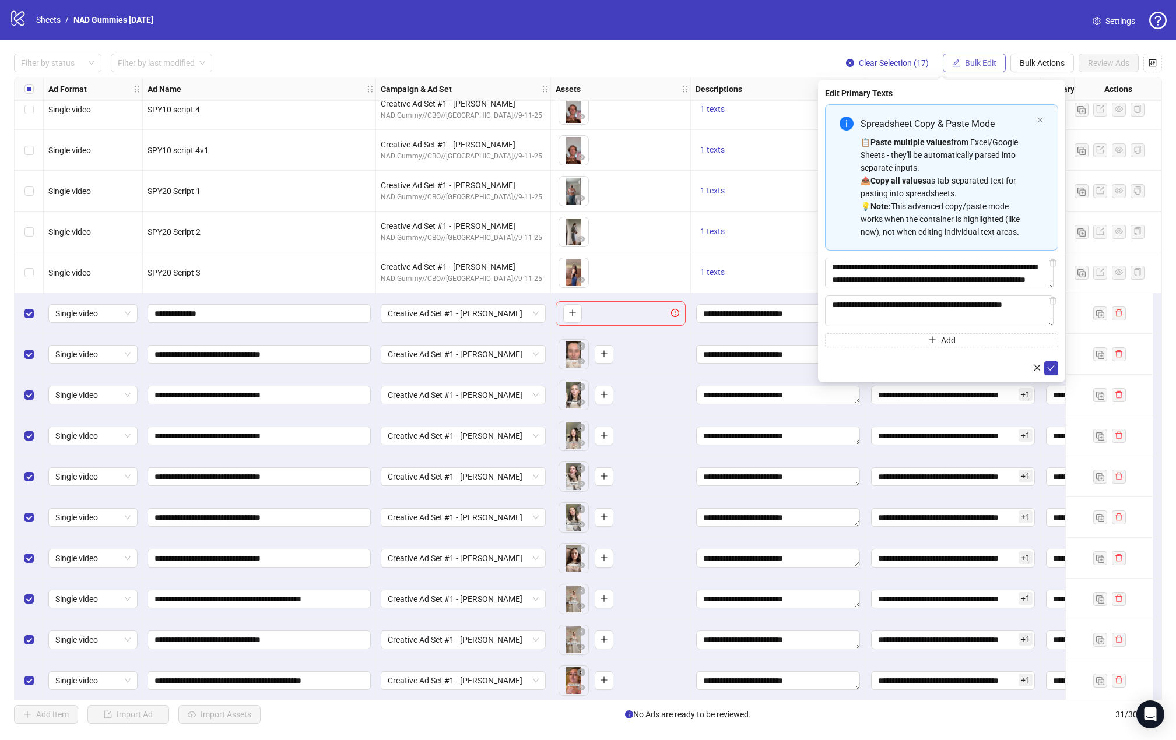
click at [882, 60] on span "Bulk Edit" at bounding box center [980, 62] width 31 height 9
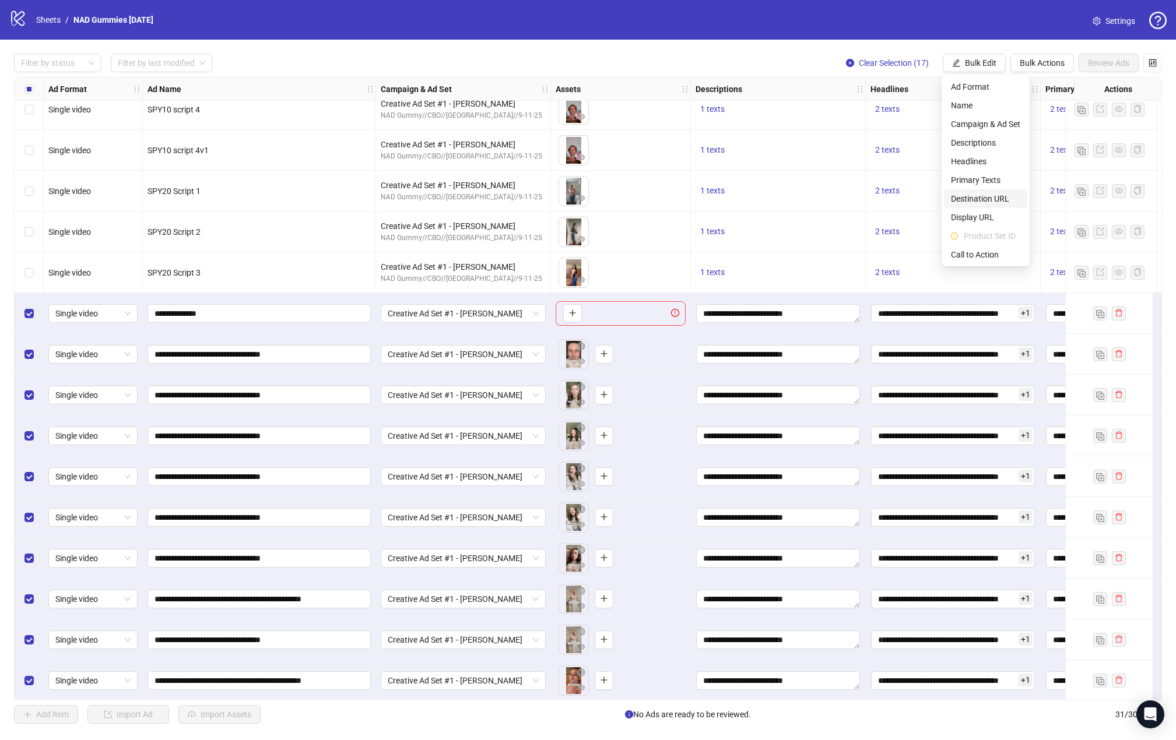
click at [882, 202] on span "Destination URL" at bounding box center [985, 198] width 69 height 13
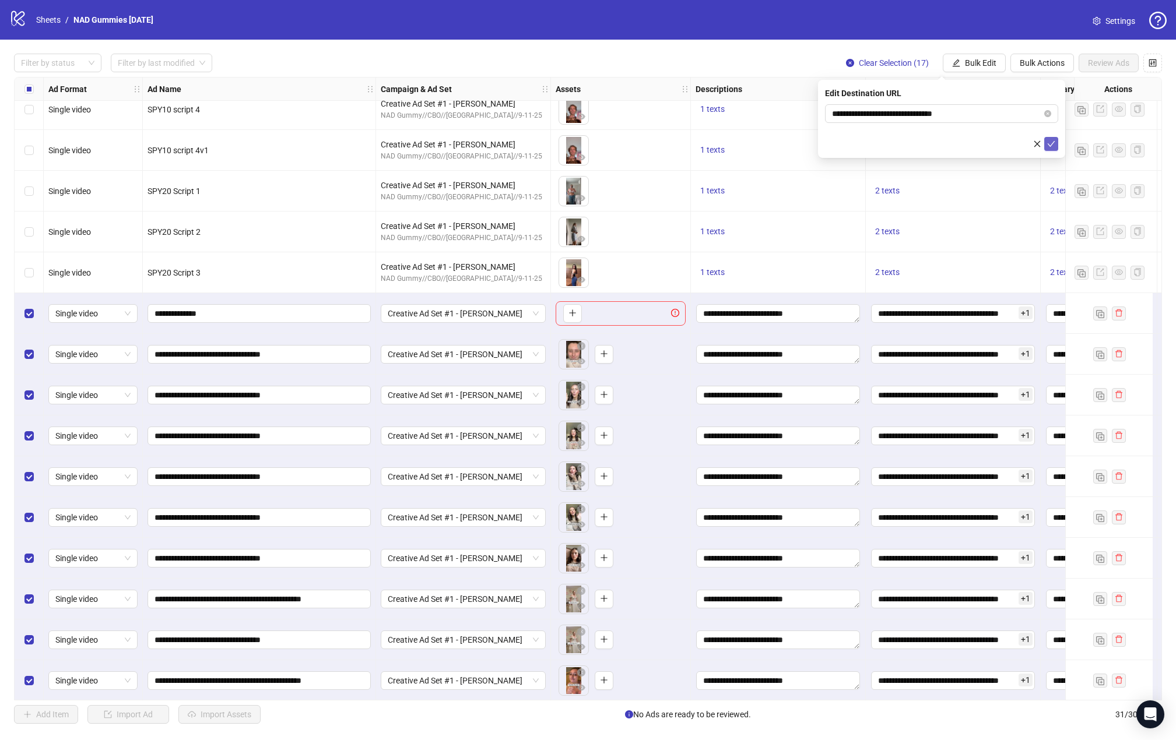
click at [882, 142] on icon "check" at bounding box center [1051, 144] width 8 height 8
click at [882, 64] on span "Bulk Edit" at bounding box center [980, 62] width 31 height 9
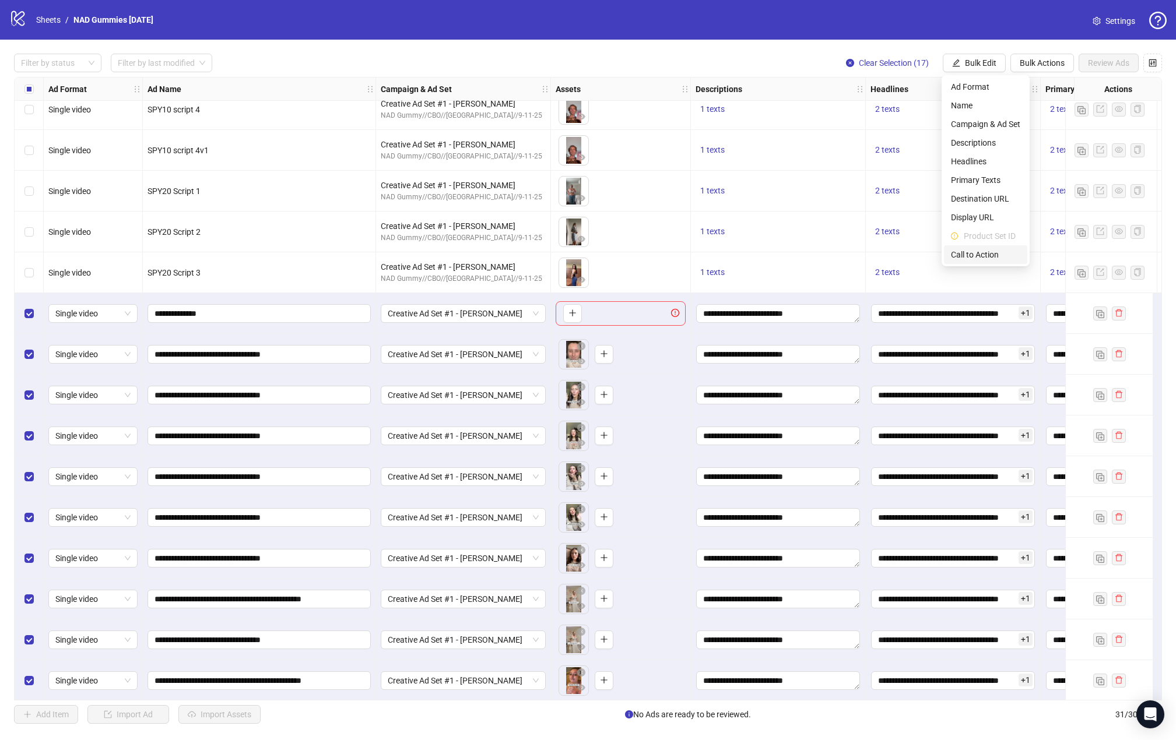
click at [882, 255] on span "Call to Action" at bounding box center [985, 254] width 69 height 13
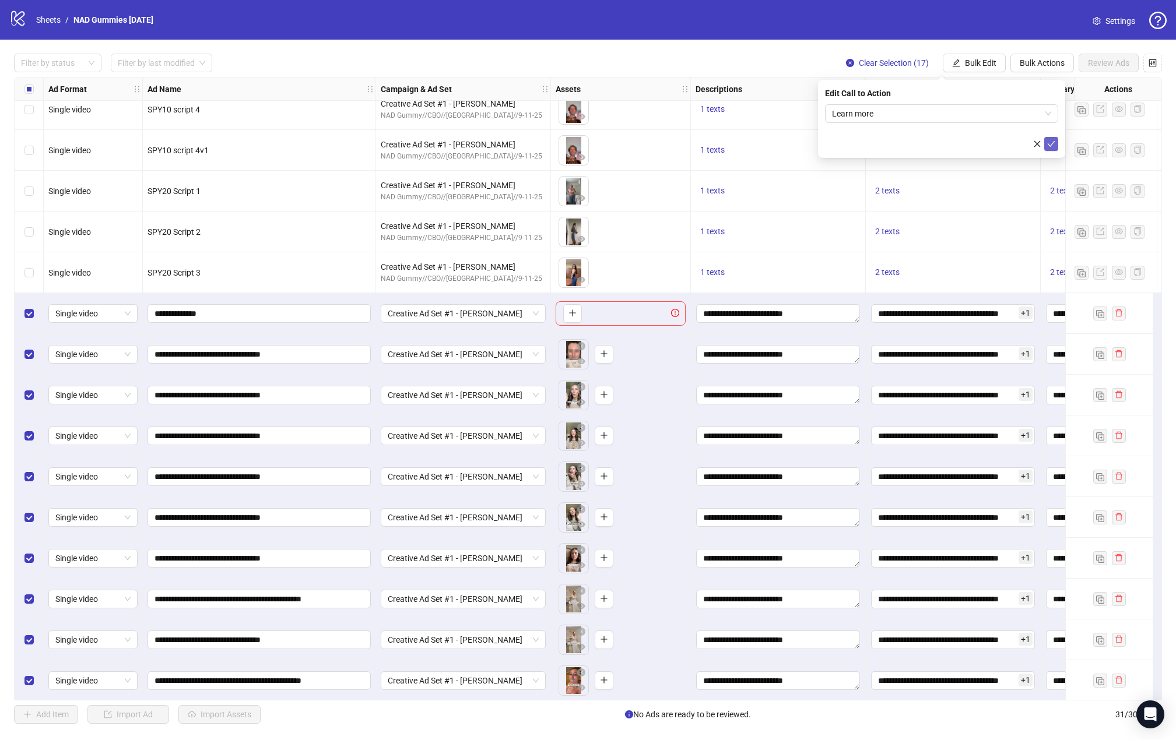
click at [882, 140] on icon "check" at bounding box center [1051, 144] width 8 height 8
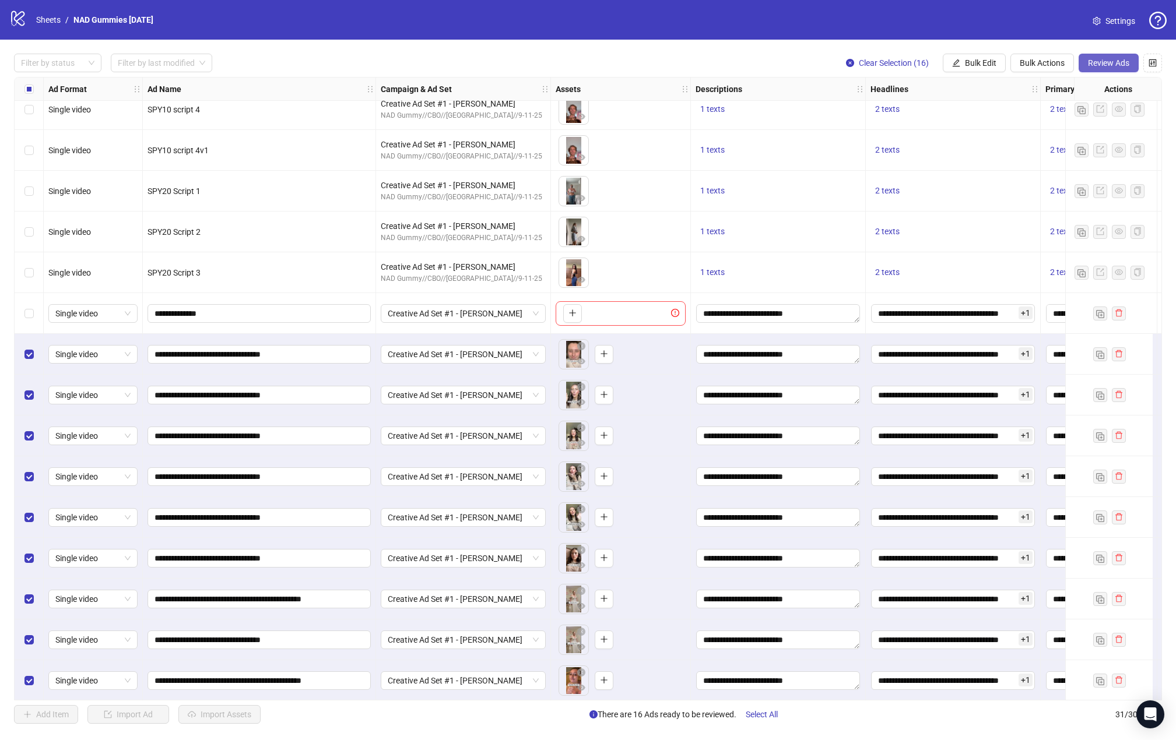
click at [882, 62] on span "Review Ads" at bounding box center [1108, 62] width 41 height 9
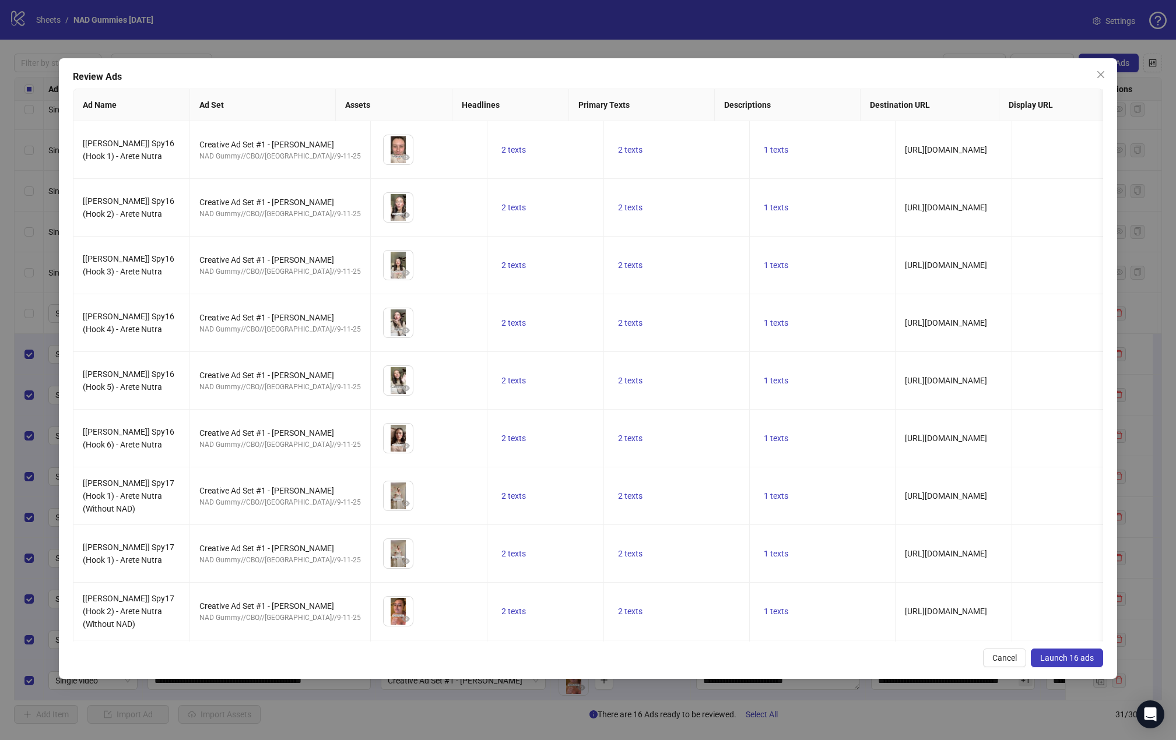
click at [882, 655] on span "Launch 16 ads" at bounding box center [1067, 657] width 54 height 9
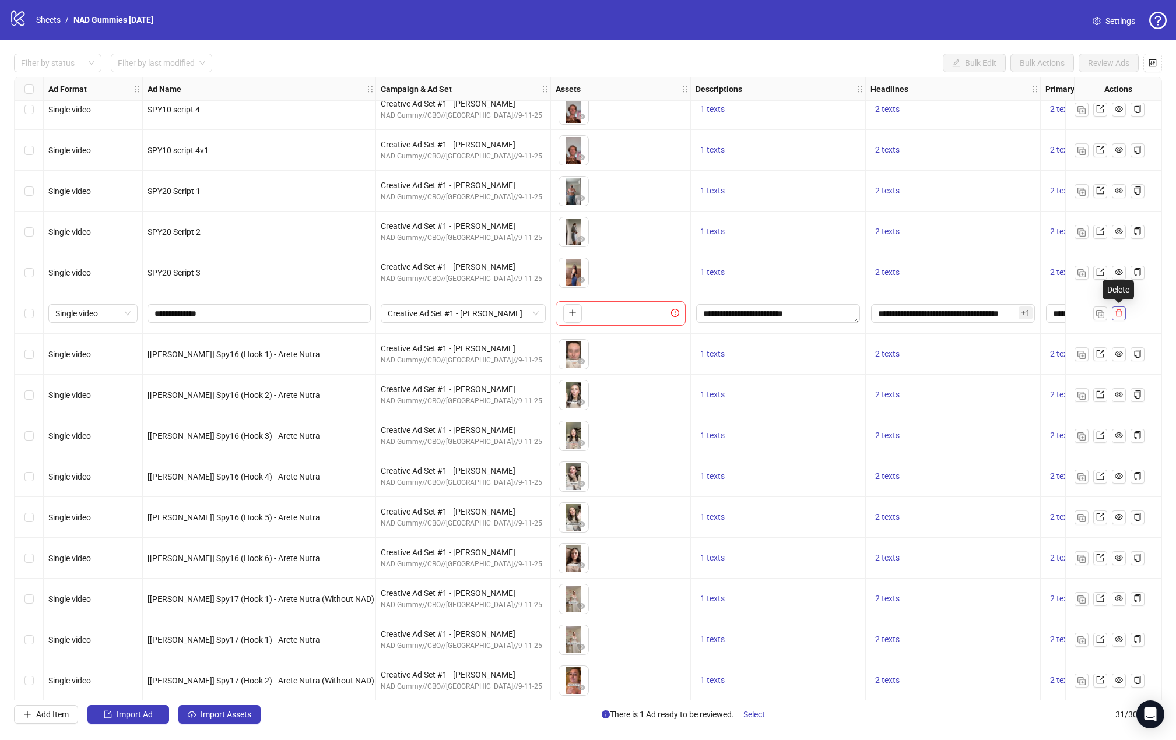
click at [882, 313] on icon "delete" at bounding box center [1118, 313] width 8 height 8
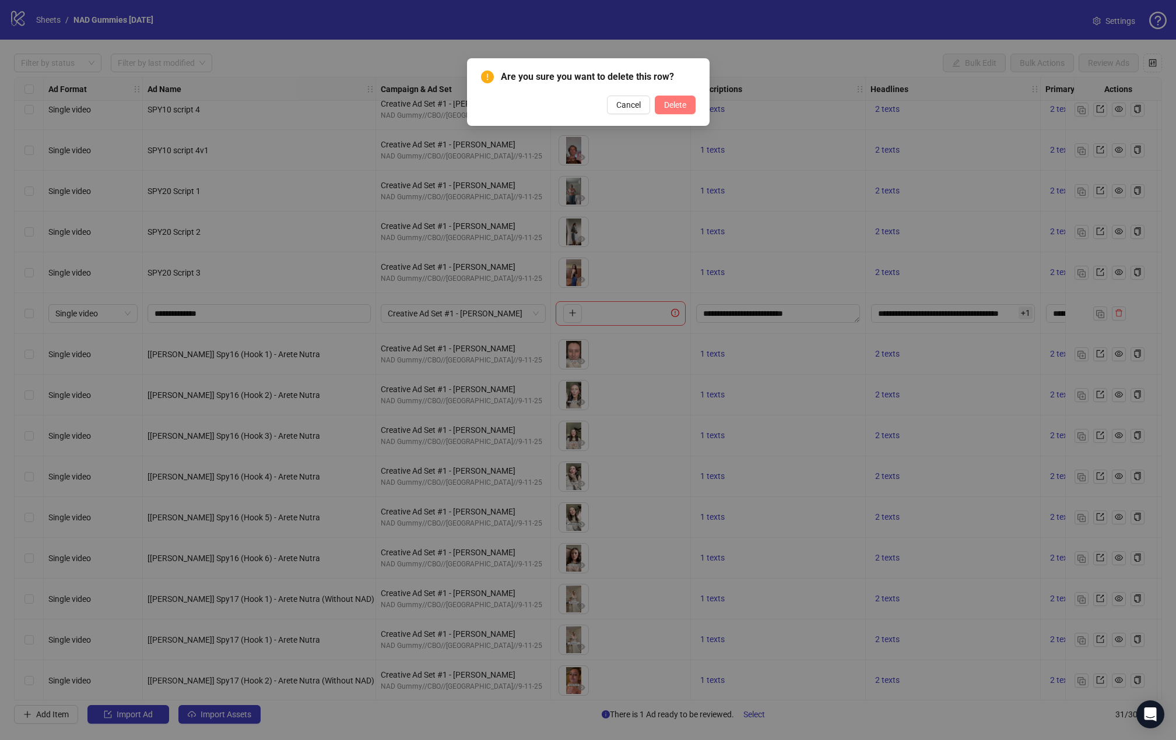
click at [685, 112] on button "Delete" at bounding box center [675, 105] width 41 height 19
